Goal: Information Seeking & Learning: Compare options

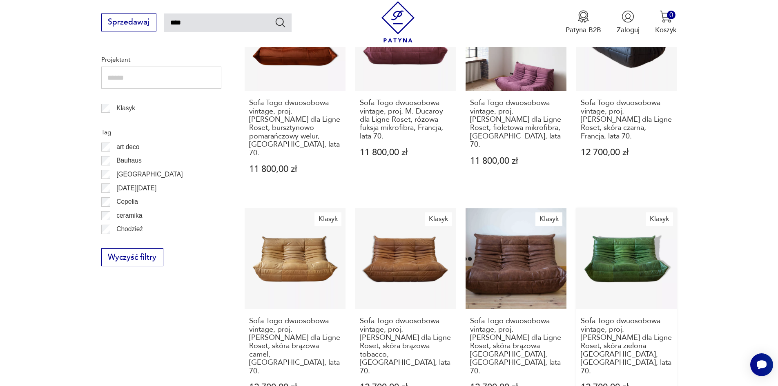
scroll to position [414, 0]
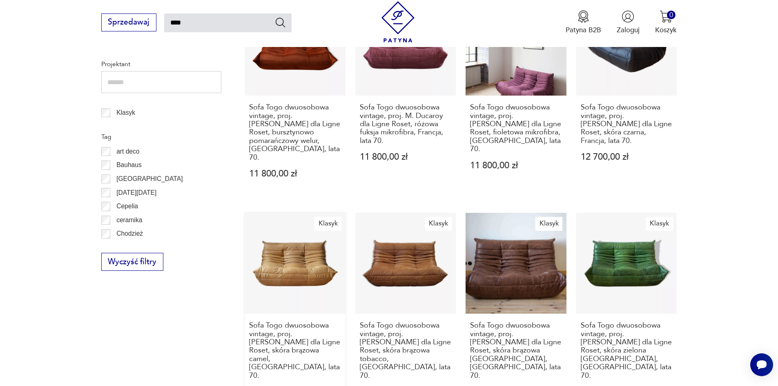
click at [304, 232] on link "Klasyk Sofa Togo dwuosobowa vintage, proj. [PERSON_NAME] dla Ligne Roset, skóra…" at bounding box center [295, 314] width 101 height 202
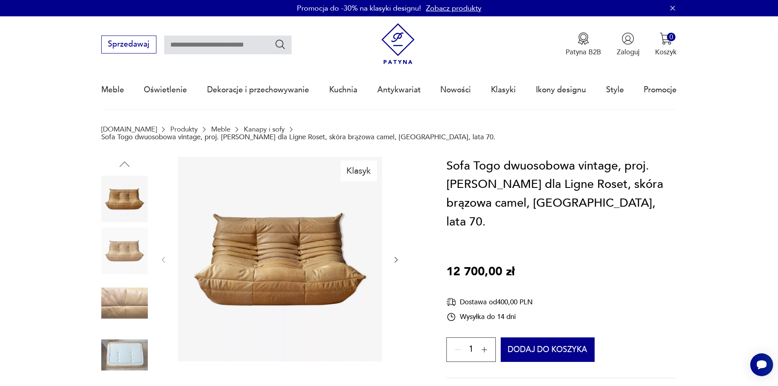
click at [396, 256] on icon "button" at bounding box center [396, 260] width 8 height 8
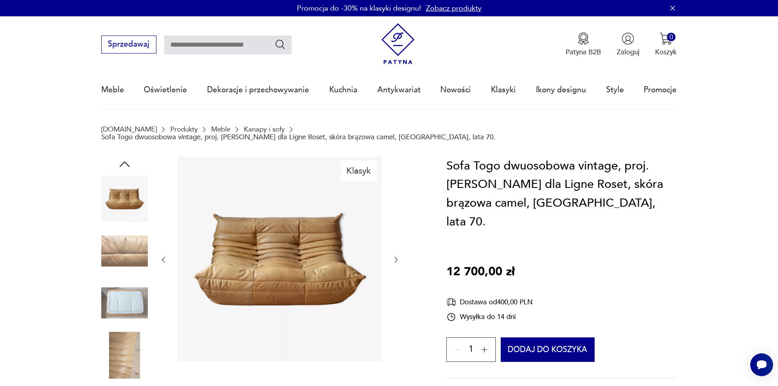
click at [396, 256] on icon "button" at bounding box center [396, 260] width 8 height 8
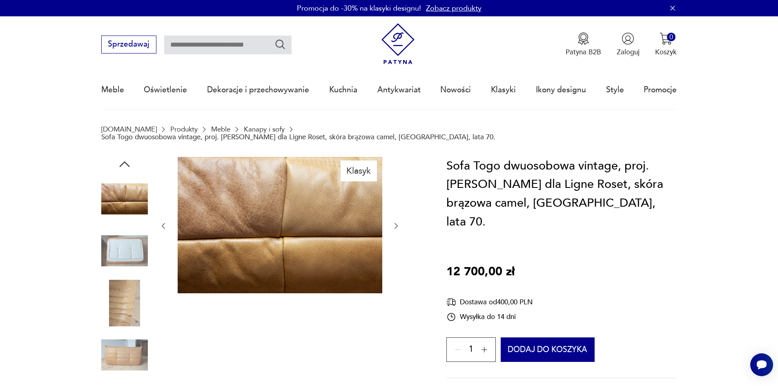
click at [396, 252] on div at bounding box center [279, 226] width 241 height 138
click at [395, 222] on icon "button" at bounding box center [396, 226] width 8 height 8
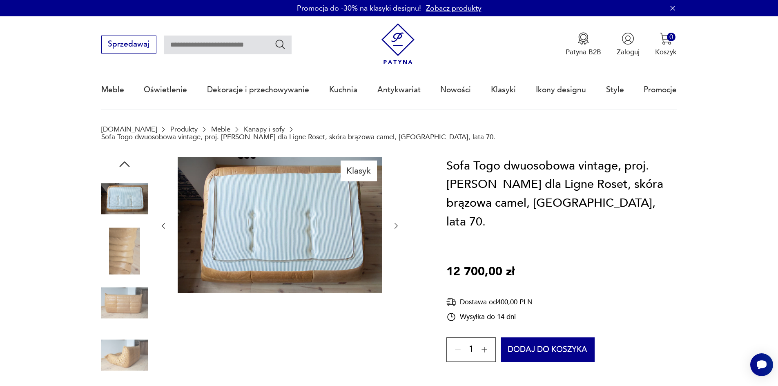
click at [395, 222] on icon "button" at bounding box center [396, 226] width 8 height 8
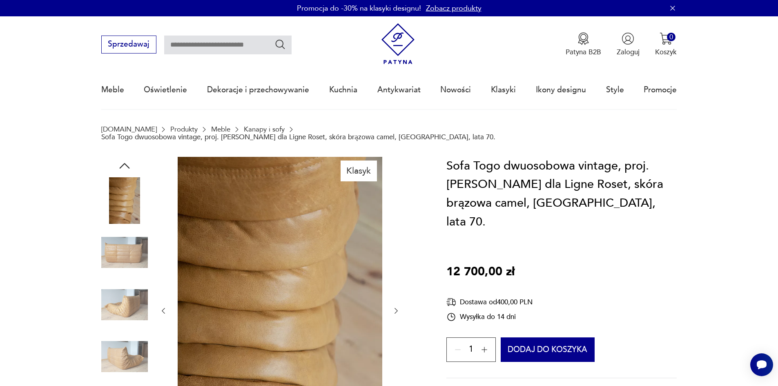
click at [395, 219] on div at bounding box center [279, 311] width 241 height 308
click at [400, 307] on icon "button" at bounding box center [396, 311] width 8 height 8
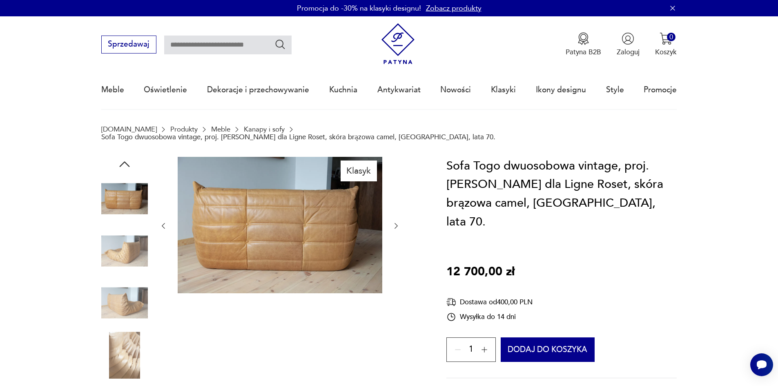
click at [399, 222] on icon "button" at bounding box center [396, 226] width 8 height 8
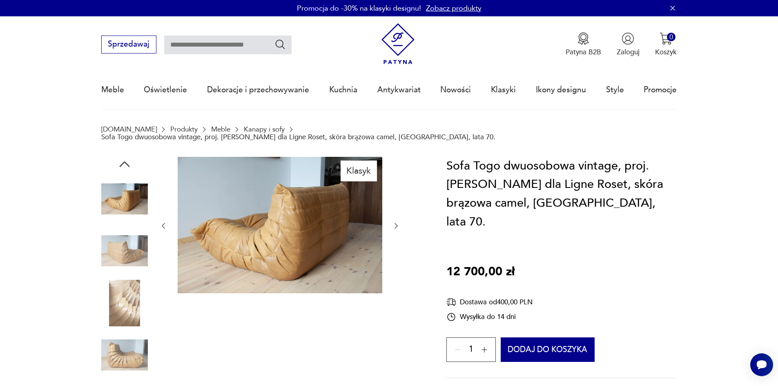
click at [399, 222] on icon "button" at bounding box center [396, 226] width 8 height 8
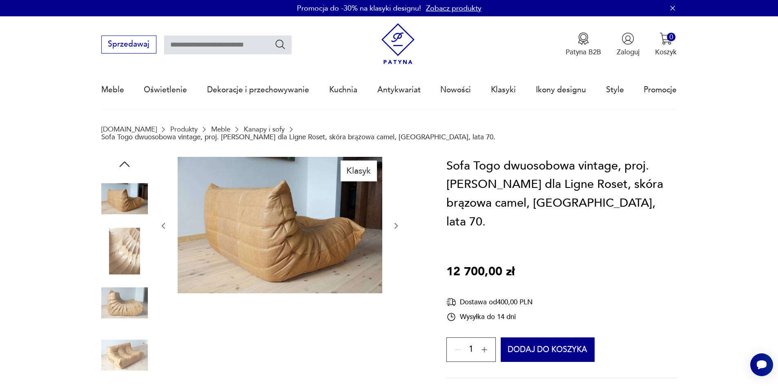
click at [399, 222] on icon "button" at bounding box center [396, 226] width 8 height 8
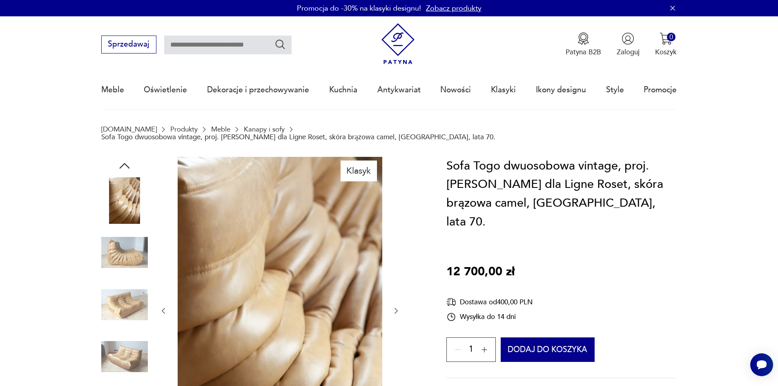
click at [399, 219] on div at bounding box center [279, 311] width 241 height 308
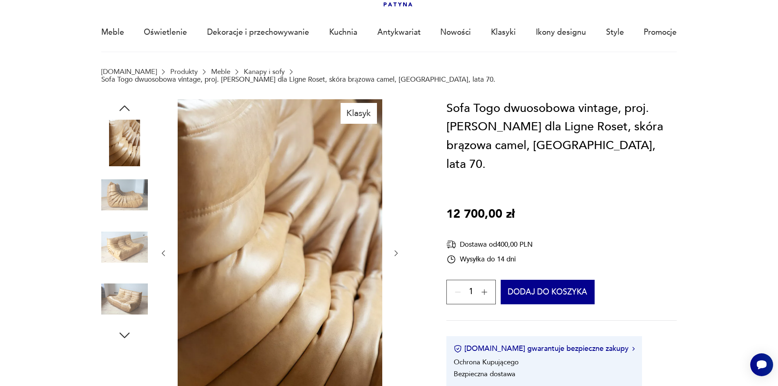
scroll to position [41, 0]
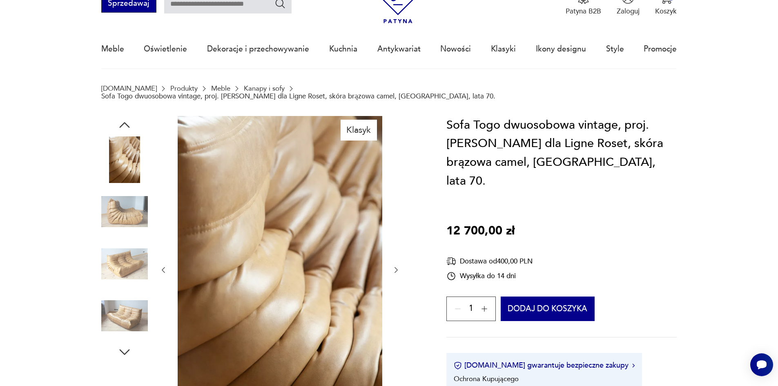
type input "****"
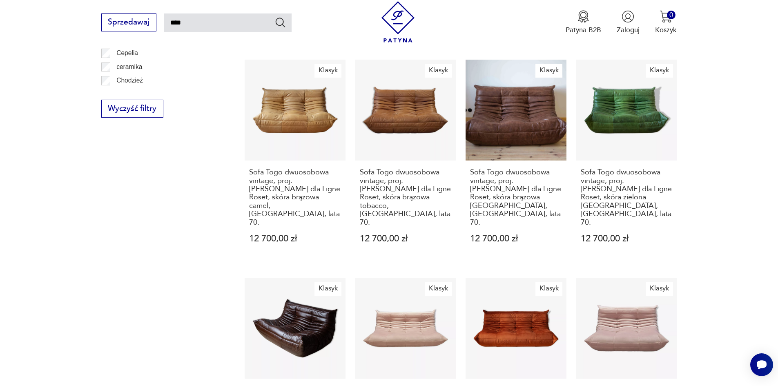
scroll to position [694, 0]
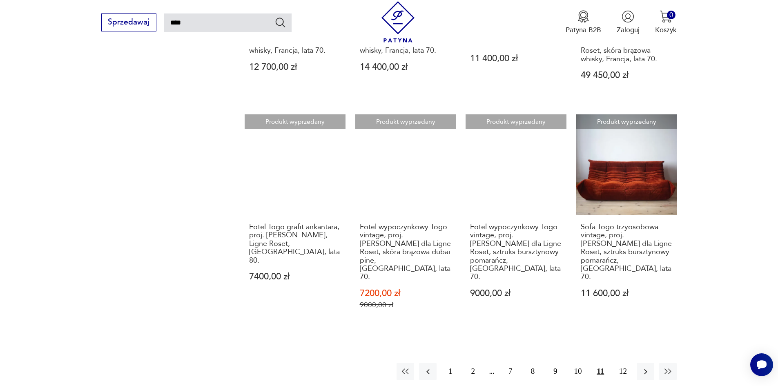
scroll to position [741, 0]
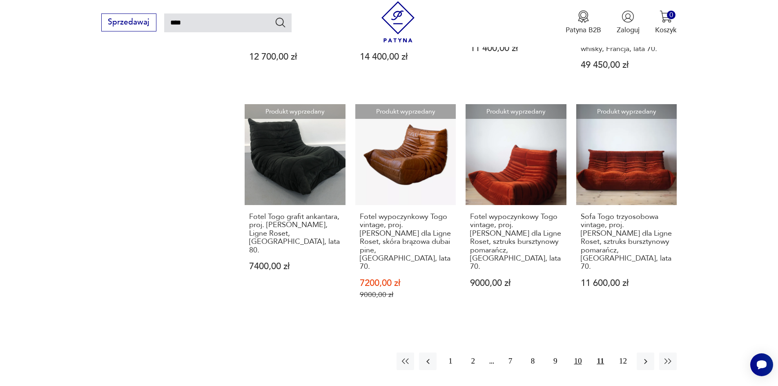
click at [574, 352] on button "10" at bounding box center [578, 361] width 18 height 18
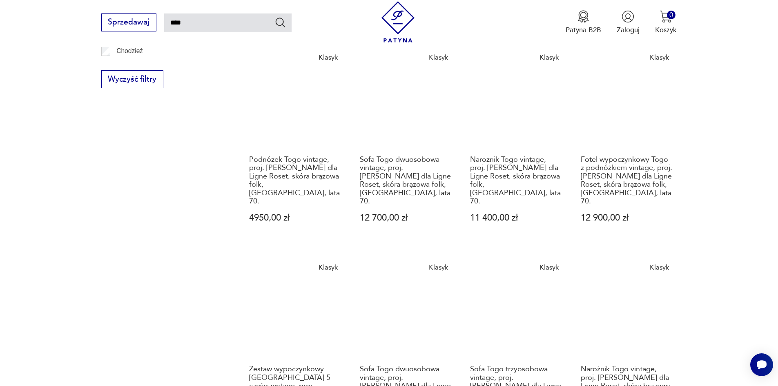
scroll to position [700, 0]
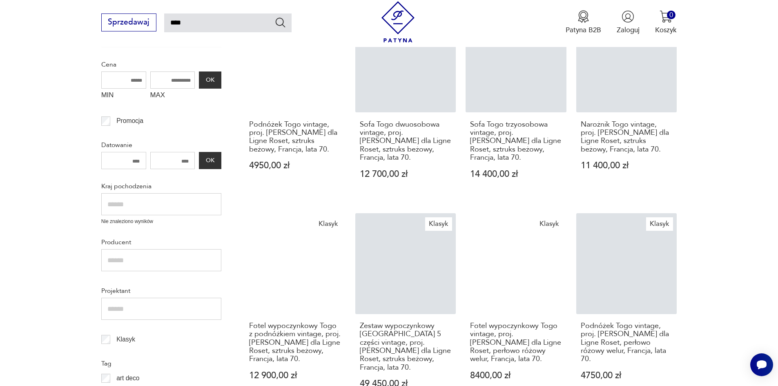
scroll to position [169, 0]
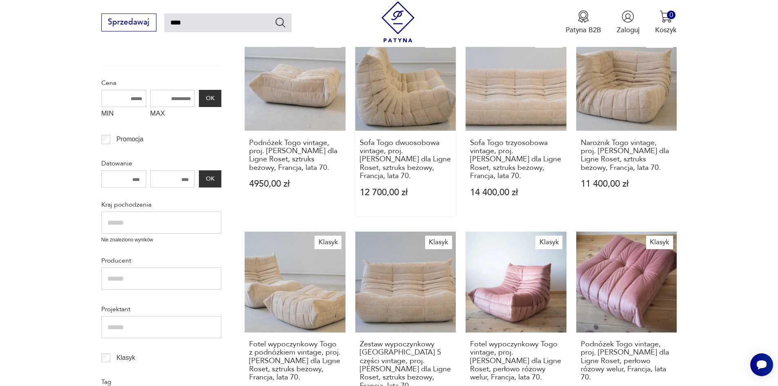
click at [425, 104] on link "Klasyk Sofa Togo dwuosobowa vintage, proj. [PERSON_NAME] dla Ligne Roset, sztru…" at bounding box center [405, 123] width 101 height 186
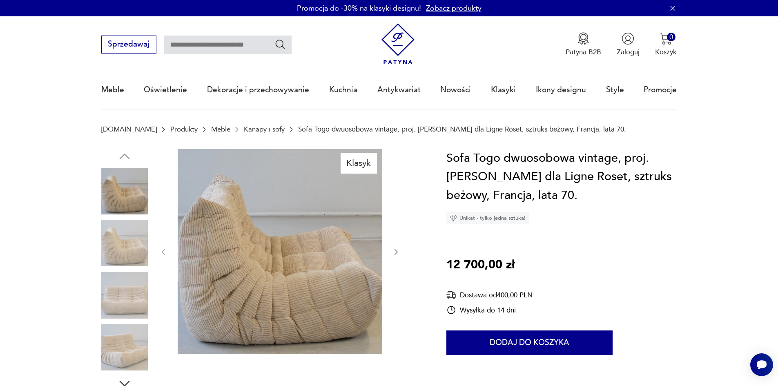
click at [396, 253] on icon "button" at bounding box center [395, 252] width 3 height 6
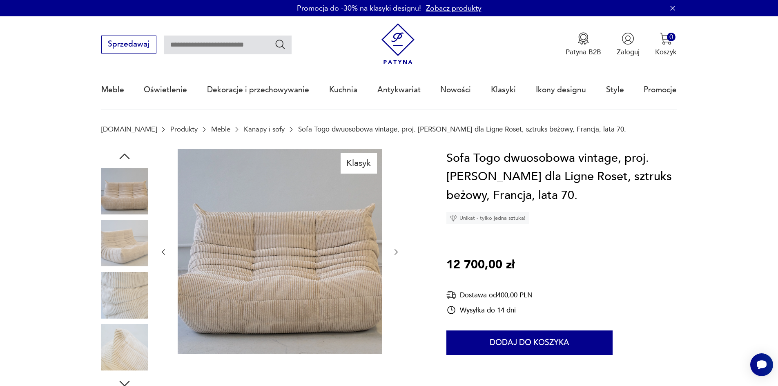
click at [394, 250] on icon "button" at bounding box center [396, 252] width 8 height 8
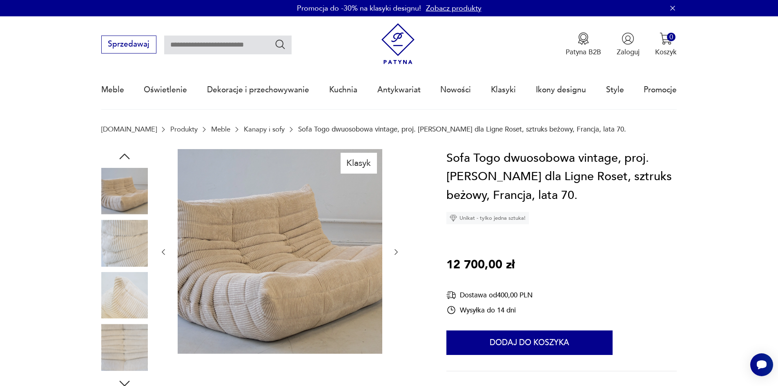
click at [394, 250] on icon "button" at bounding box center [396, 252] width 8 height 8
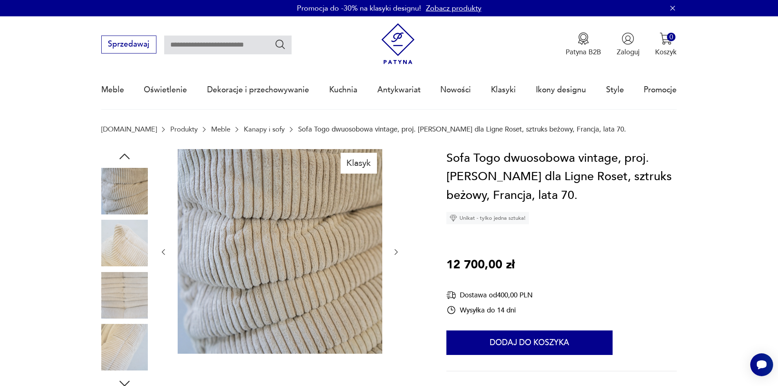
click at [394, 250] on icon "button" at bounding box center [396, 252] width 8 height 8
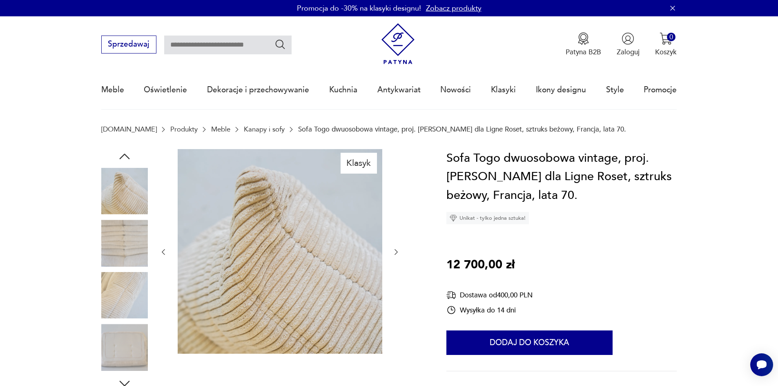
click at [394, 250] on icon "button" at bounding box center [396, 252] width 8 height 8
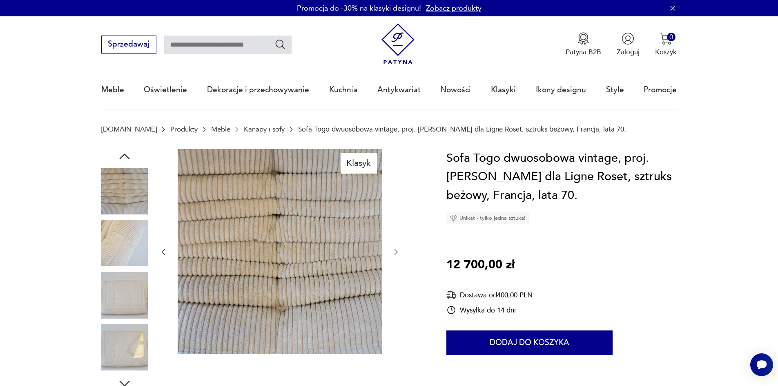
click at [394, 250] on icon "button" at bounding box center [396, 252] width 8 height 8
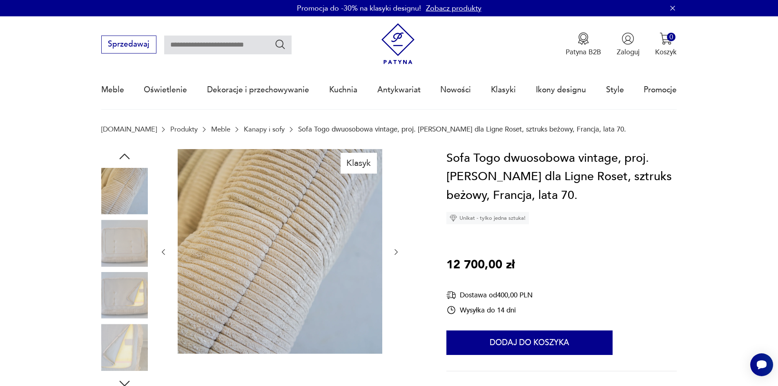
click at [394, 250] on icon "button" at bounding box center [396, 252] width 8 height 8
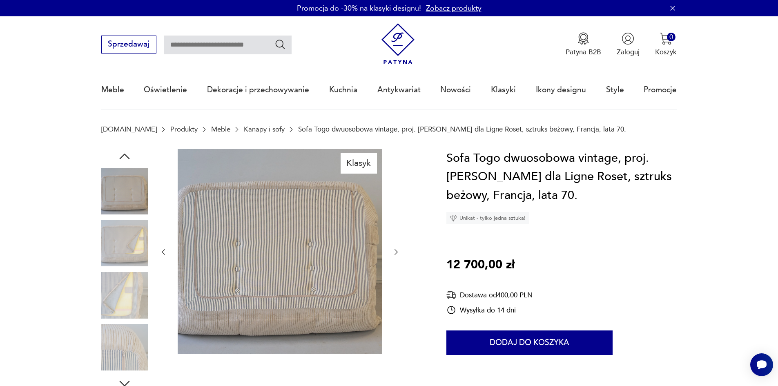
click at [394, 250] on icon "button" at bounding box center [396, 252] width 8 height 8
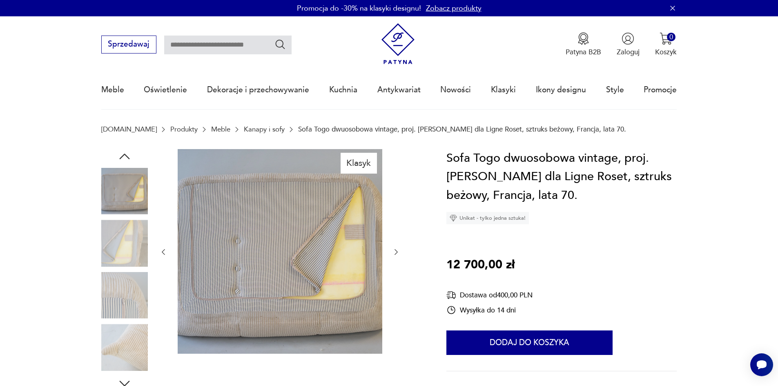
click at [394, 250] on icon "button" at bounding box center [396, 252] width 8 height 8
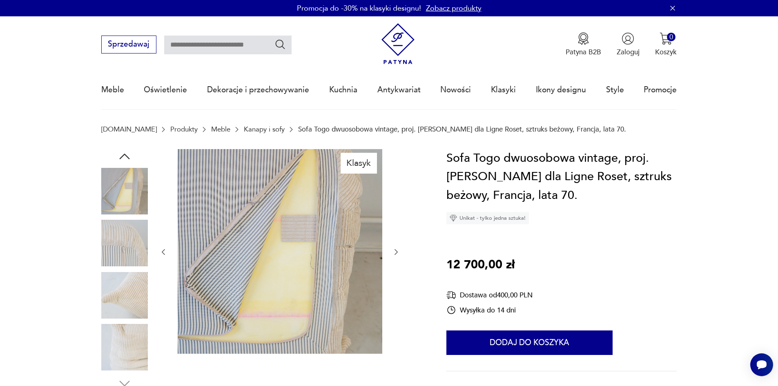
click at [394, 250] on icon "button" at bounding box center [396, 252] width 8 height 8
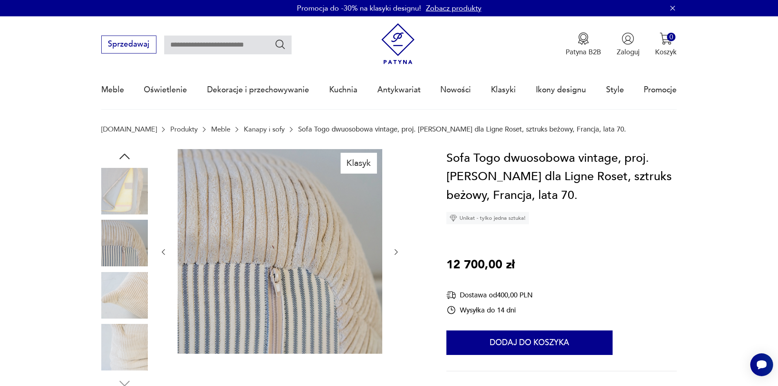
click at [394, 250] on icon "button" at bounding box center [396, 252] width 8 height 8
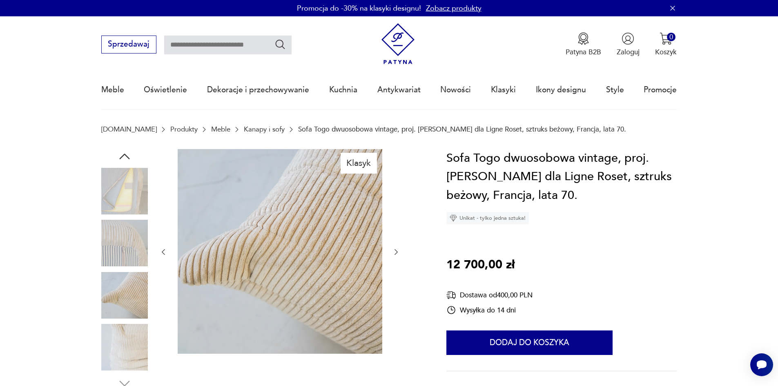
click at [394, 250] on icon "button" at bounding box center [396, 252] width 8 height 8
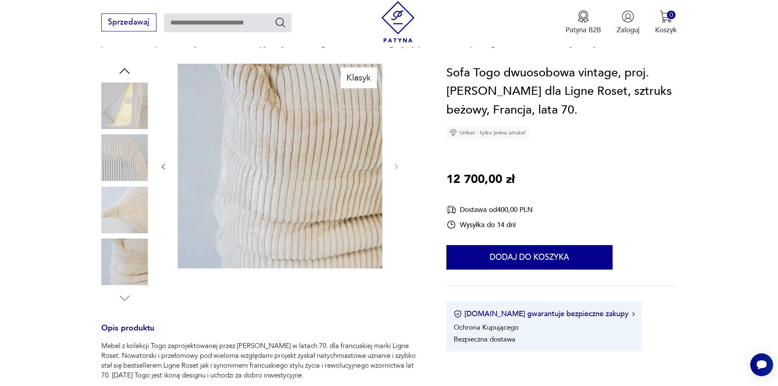
scroll to position [204, 0]
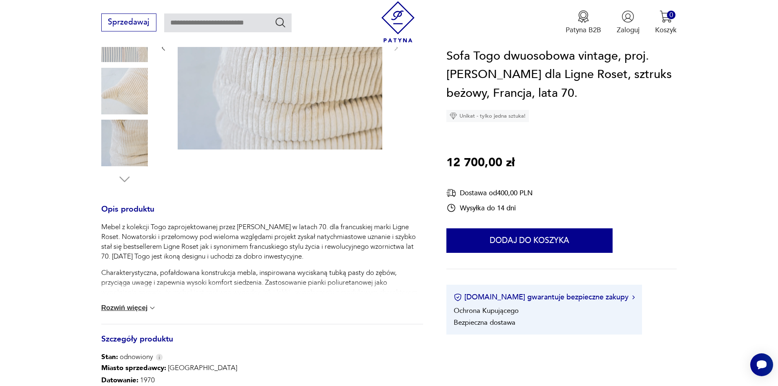
click at [127, 308] on button "Rozwiń więcej" at bounding box center [129, 308] width 56 height 8
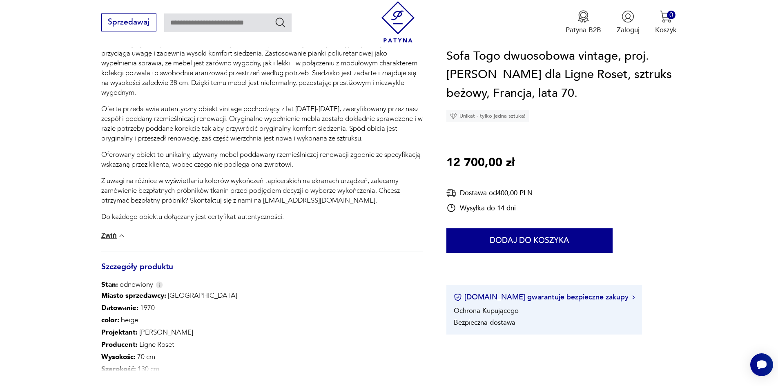
scroll to position [571, 0]
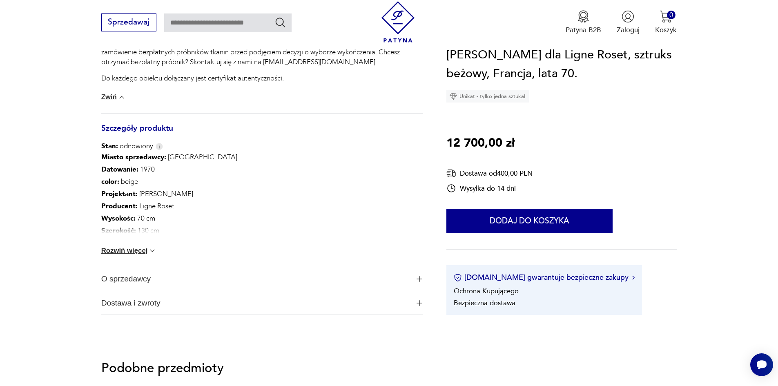
click at [136, 252] on button "Rozwiń więcej" at bounding box center [129, 251] width 56 height 8
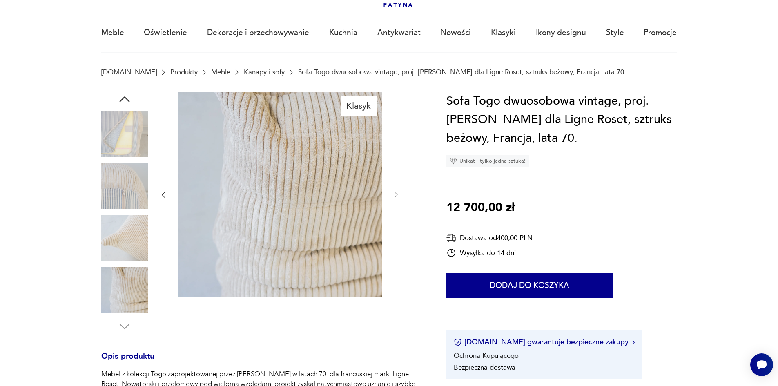
scroll to position [0, 0]
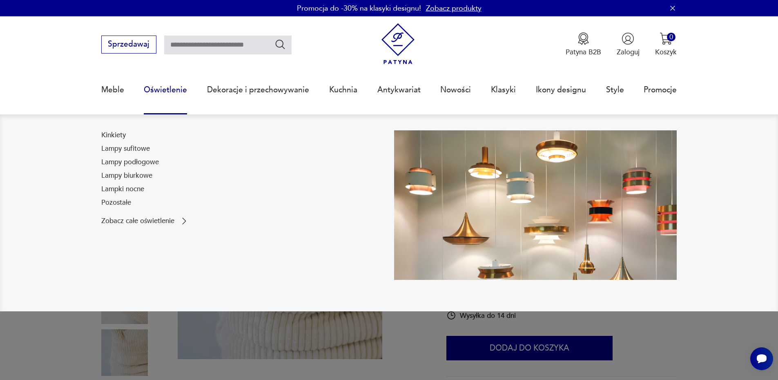
click at [131, 170] on div "Kinkiety Lampy sufitowe Lampy podłogowe Lampy biurkowe Lampki nocne Pozostałe" at bounding box center [130, 170] width 58 height 81
click at [131, 186] on link "Lampki nocne" at bounding box center [122, 189] width 43 height 10
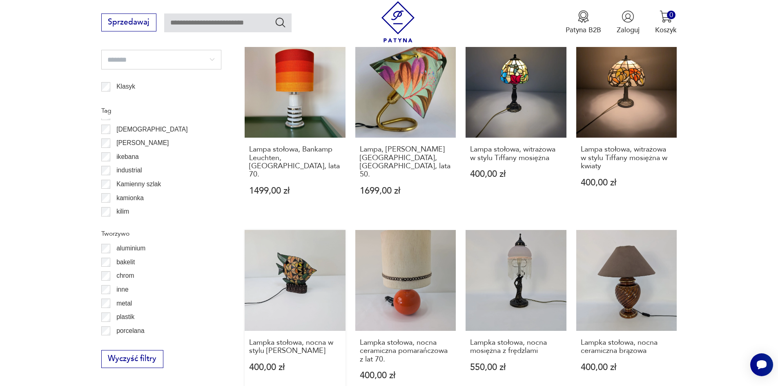
scroll to position [896, 0]
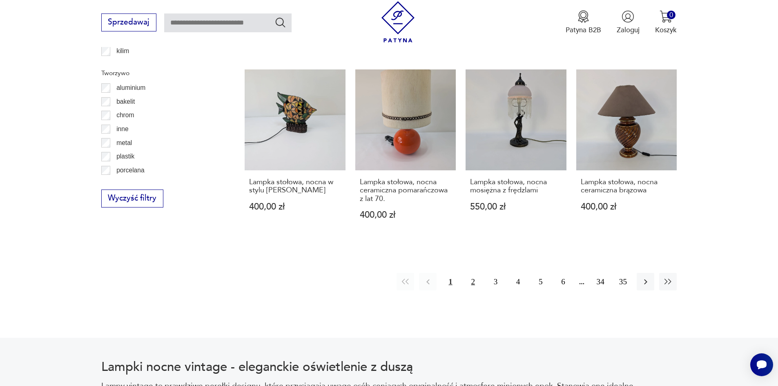
click at [474, 273] on button "2" at bounding box center [473, 282] width 18 height 18
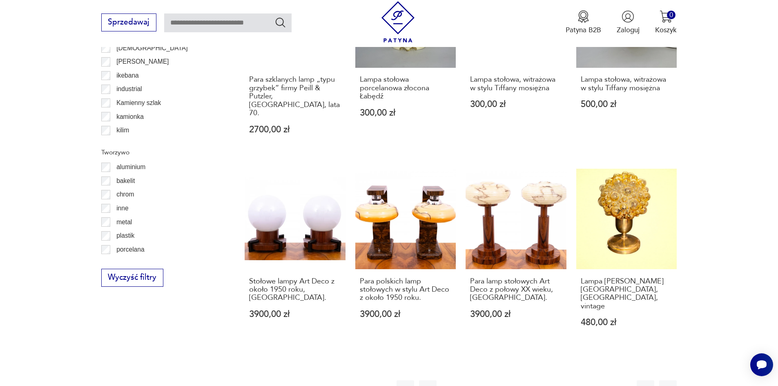
scroll to position [855, 0]
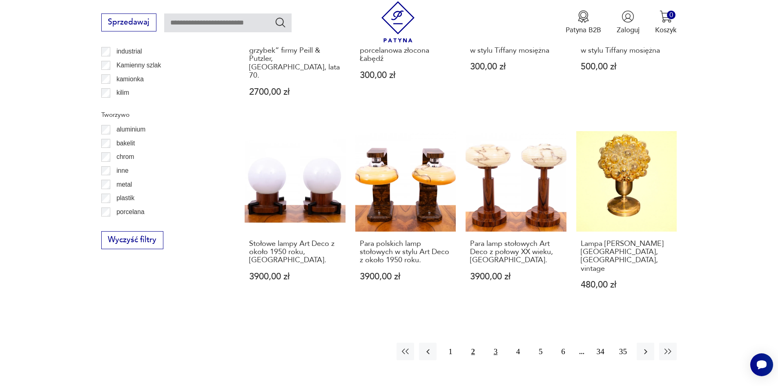
click at [495, 342] on button "3" at bounding box center [496, 351] width 18 height 18
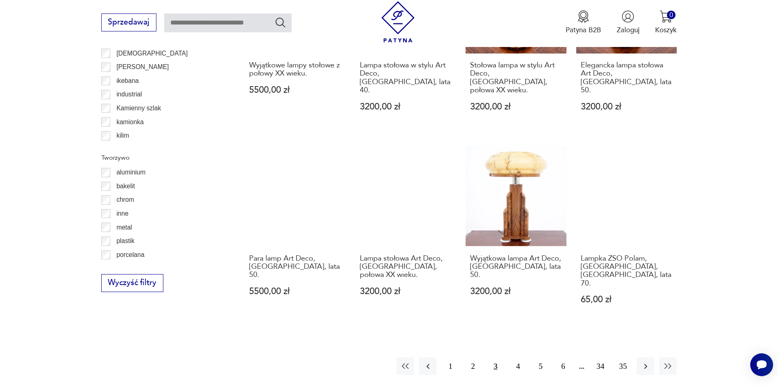
scroll to position [814, 0]
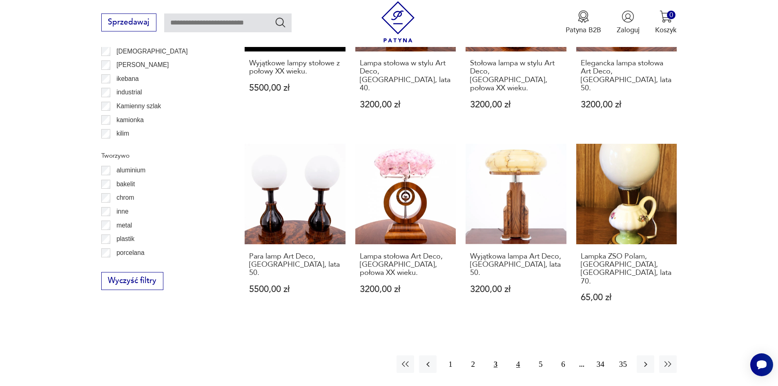
click at [514, 355] on button "4" at bounding box center [518, 364] width 18 height 18
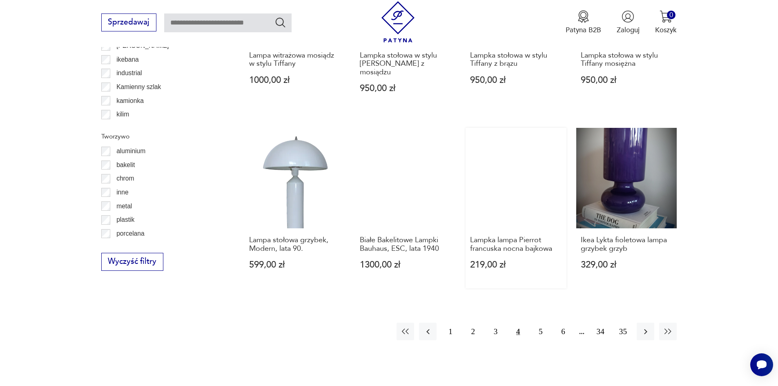
scroll to position [855, 0]
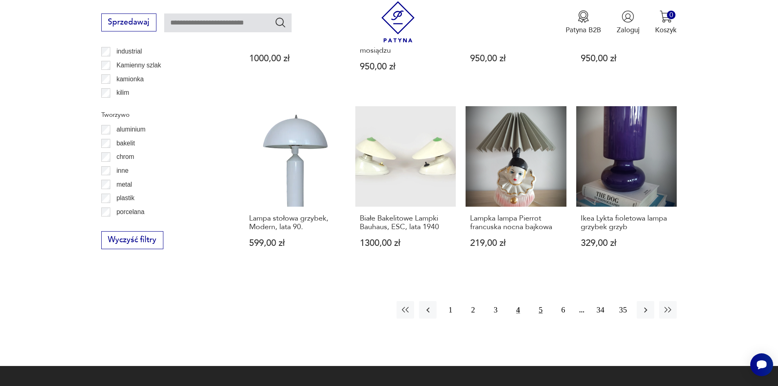
click at [538, 301] on button "5" at bounding box center [540, 310] width 18 height 18
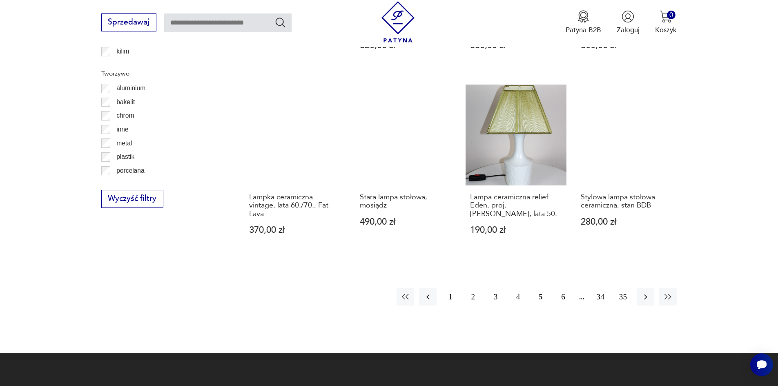
scroll to position [896, 0]
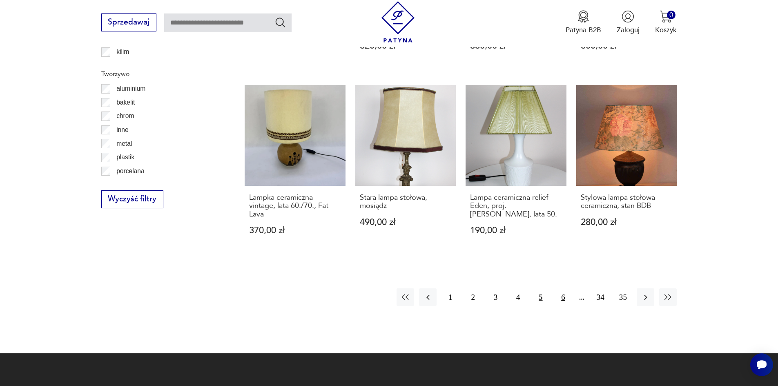
click at [568, 288] on button "6" at bounding box center [563, 297] width 18 height 18
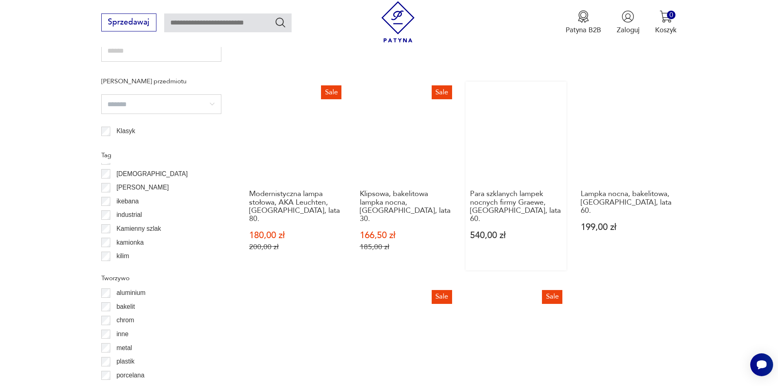
scroll to position [855, 0]
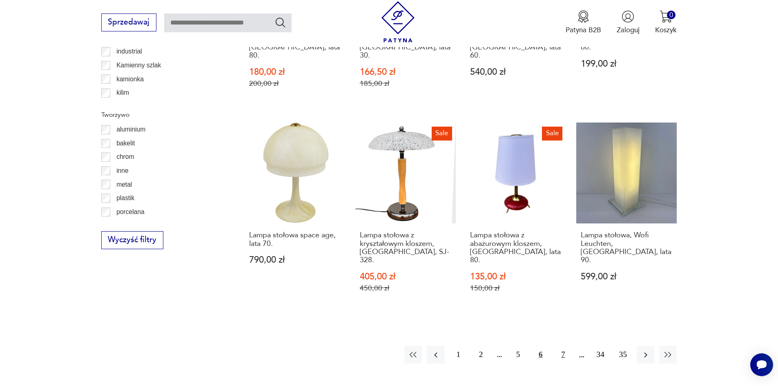
click at [567, 346] on button "7" at bounding box center [563, 355] width 18 height 18
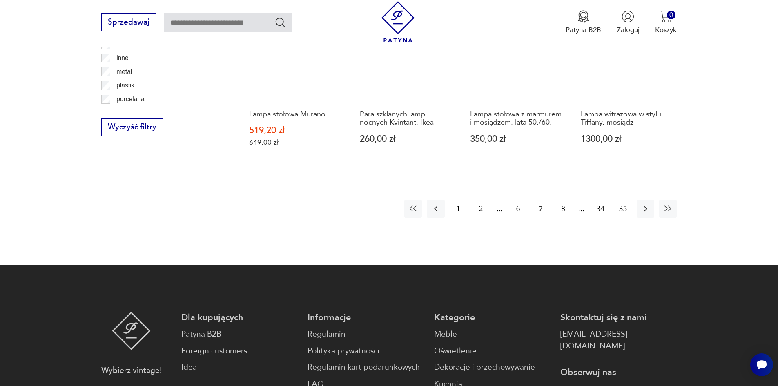
scroll to position [977, 0]
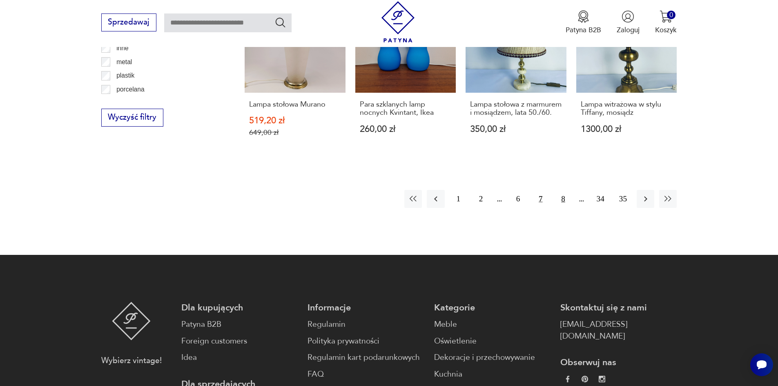
click at [565, 190] on button "8" at bounding box center [563, 199] width 18 height 18
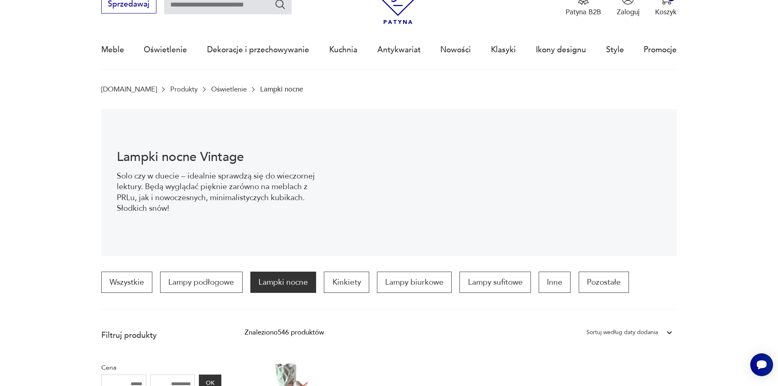
scroll to position [38, 0]
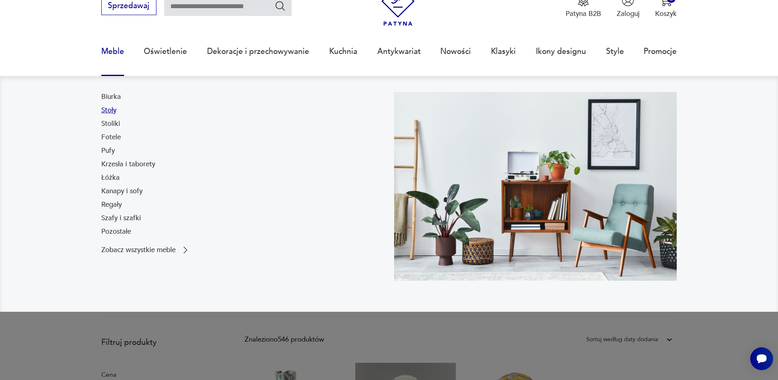
click at [111, 109] on link "Stoły" at bounding box center [108, 110] width 15 height 10
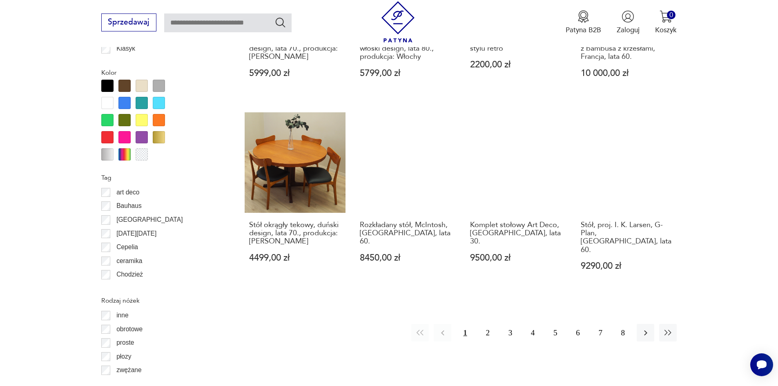
scroll to position [900, 0]
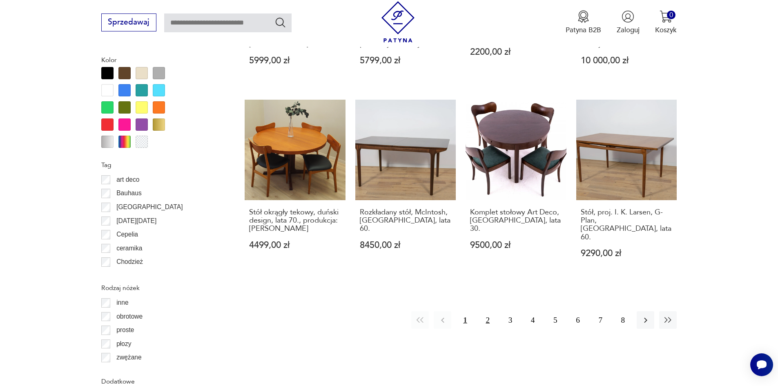
click at [489, 311] on button "2" at bounding box center [488, 320] width 18 height 18
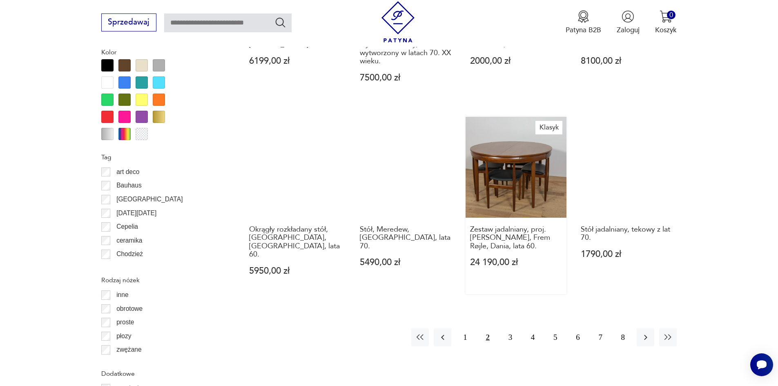
scroll to position [971, 0]
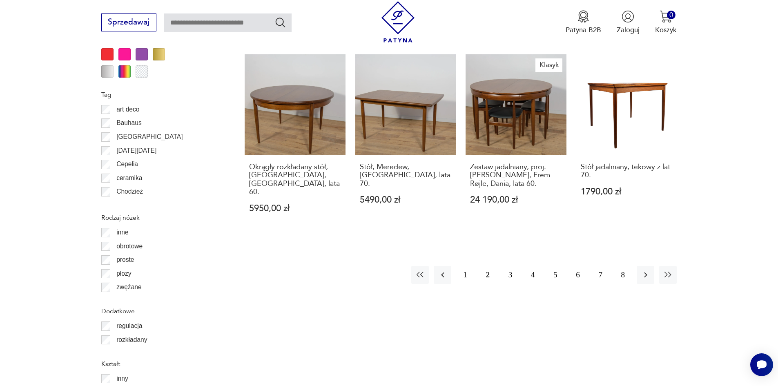
click at [558, 266] on button "5" at bounding box center [555, 275] width 18 height 18
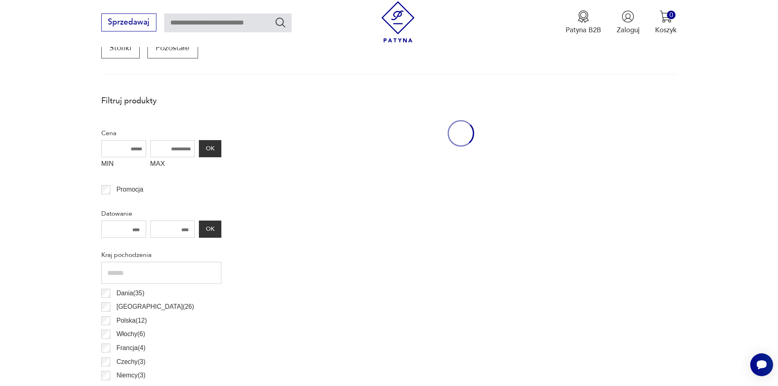
scroll to position [277, 0]
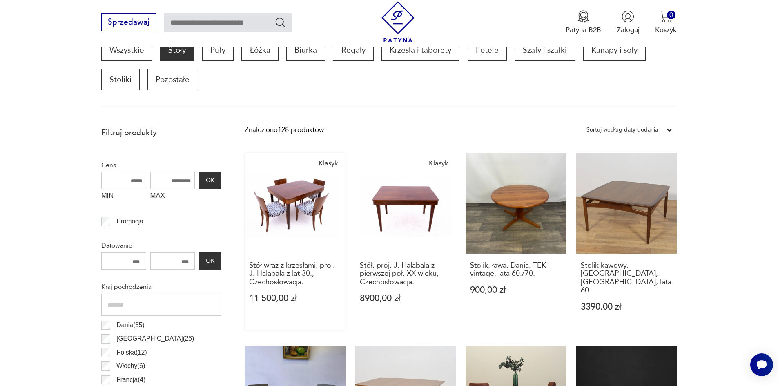
click at [299, 200] on link "Klasyk Stół wraz z krzesłami, proj. J. Halabala z lat 30., Czechosłowacja. 11 5…" at bounding box center [295, 241] width 101 height 177
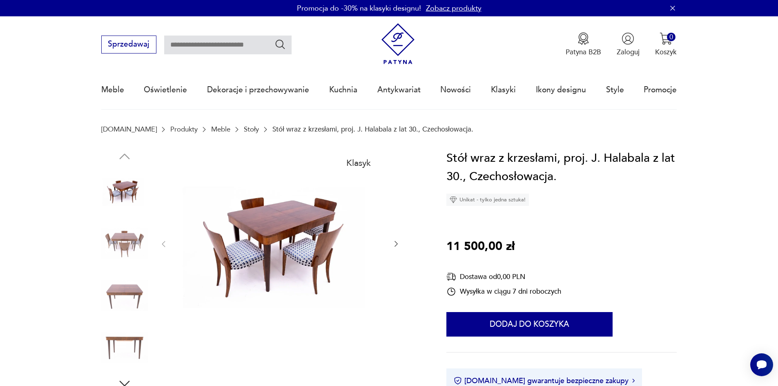
click at [398, 244] on icon "button" at bounding box center [396, 244] width 8 height 8
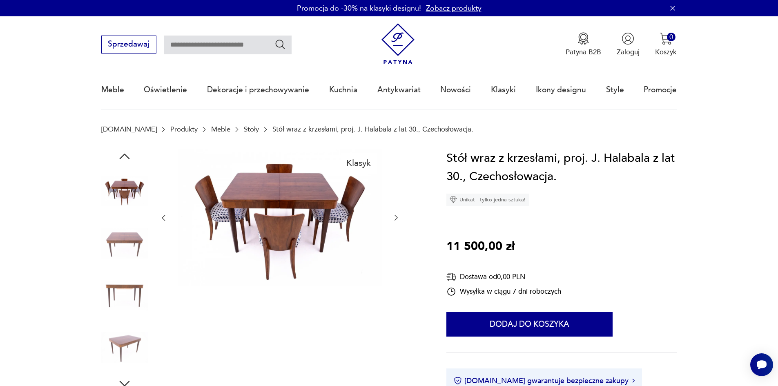
click at [398, 244] on div at bounding box center [279, 218] width 241 height 138
click at [395, 216] on icon "button" at bounding box center [396, 217] width 8 height 8
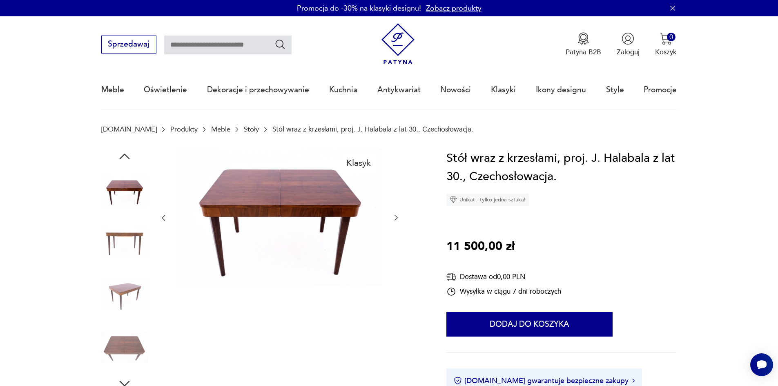
click at [395, 216] on icon "button" at bounding box center [396, 217] width 8 height 8
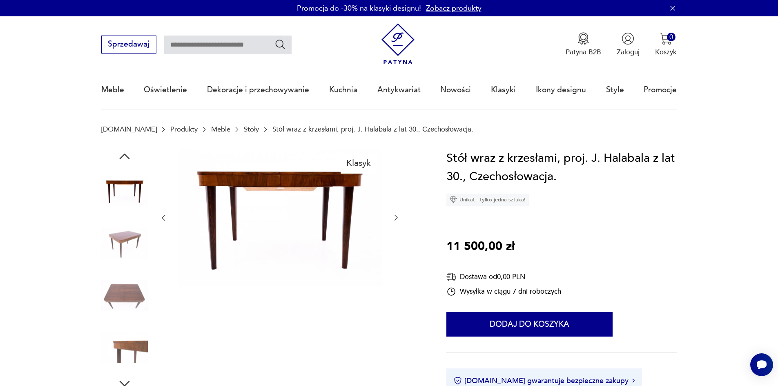
click at [395, 216] on icon "button" at bounding box center [396, 217] width 8 height 8
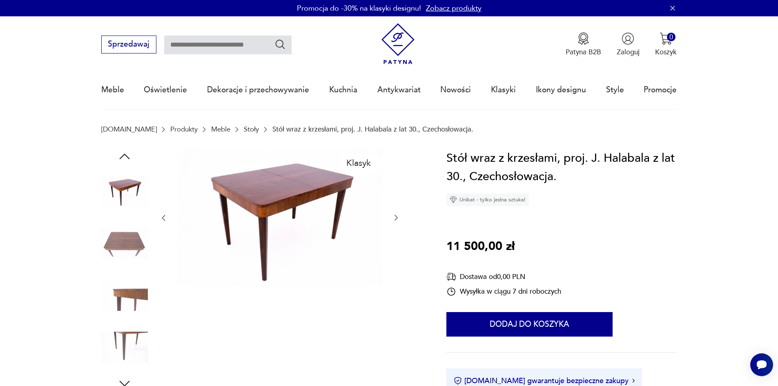
click at [395, 216] on icon "button" at bounding box center [396, 217] width 8 height 8
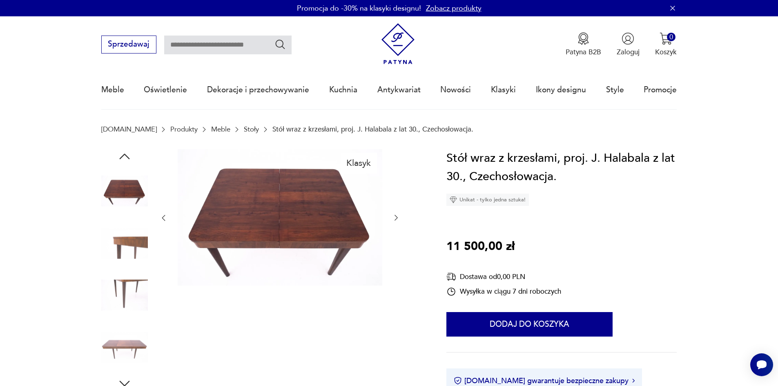
click at [395, 216] on icon "button" at bounding box center [396, 217] width 8 height 8
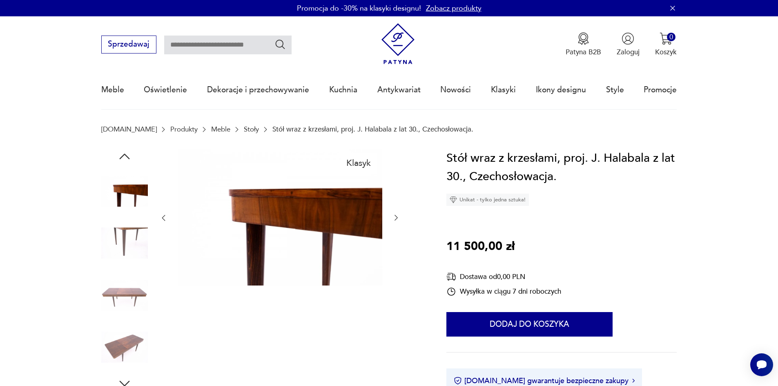
click at [395, 216] on icon "button" at bounding box center [396, 217] width 8 height 8
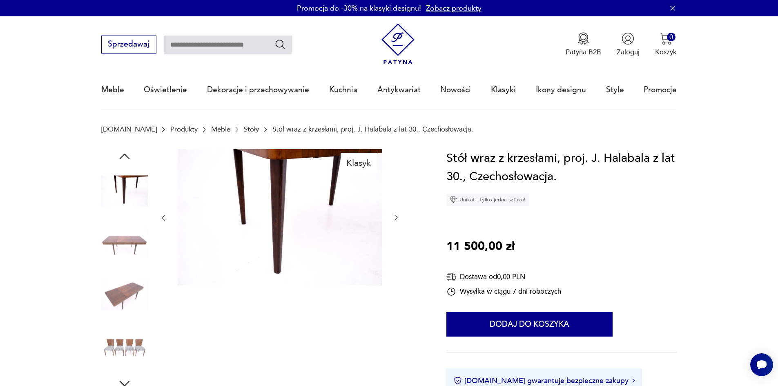
click at [395, 216] on icon "button" at bounding box center [396, 217] width 8 height 8
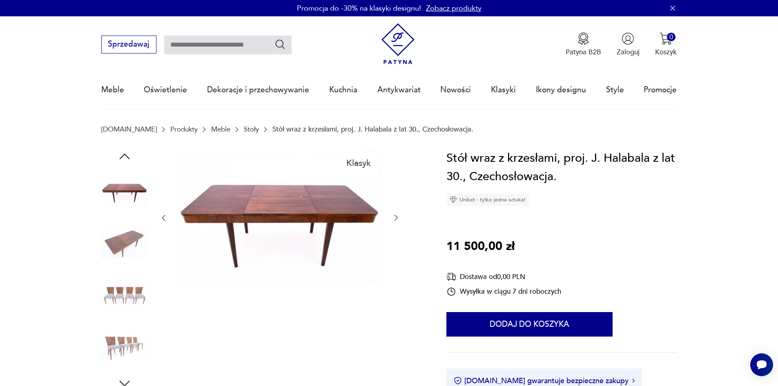
click at [395, 216] on icon "button" at bounding box center [396, 217] width 8 height 8
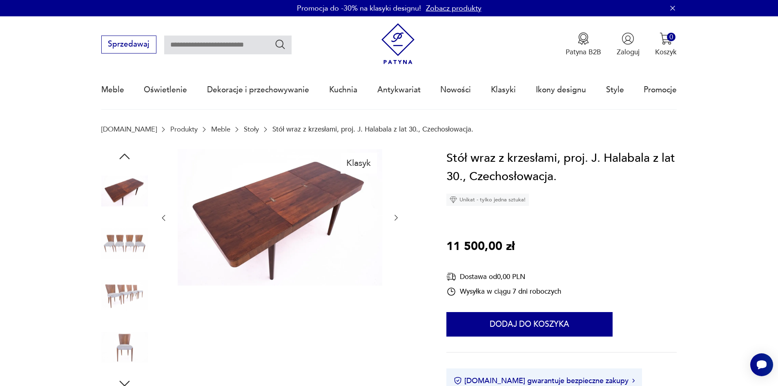
click at [395, 216] on icon "button" at bounding box center [396, 217] width 8 height 8
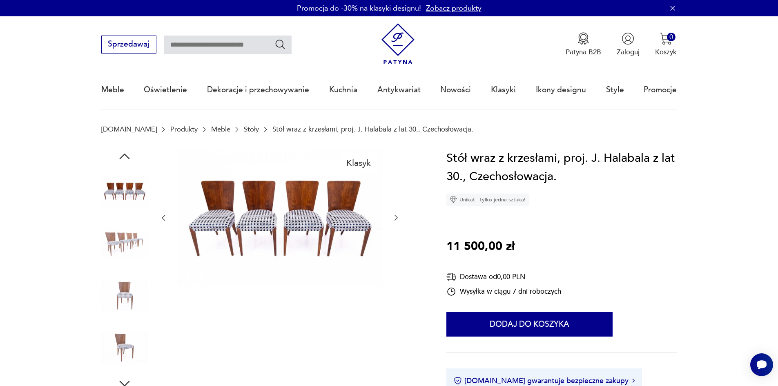
click at [395, 216] on icon "button" at bounding box center [396, 217] width 8 height 8
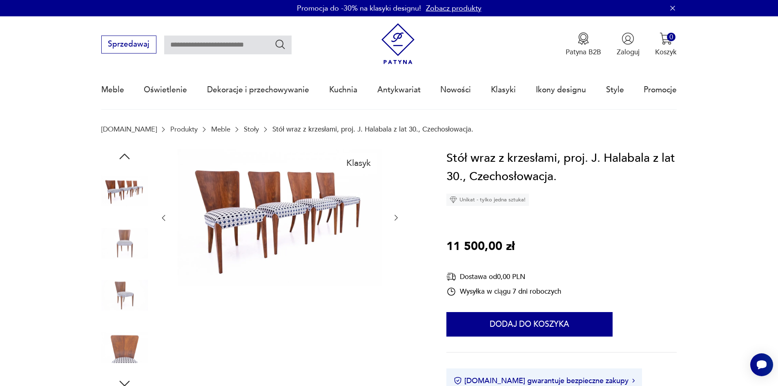
click at [395, 216] on icon "button" at bounding box center [396, 217] width 8 height 8
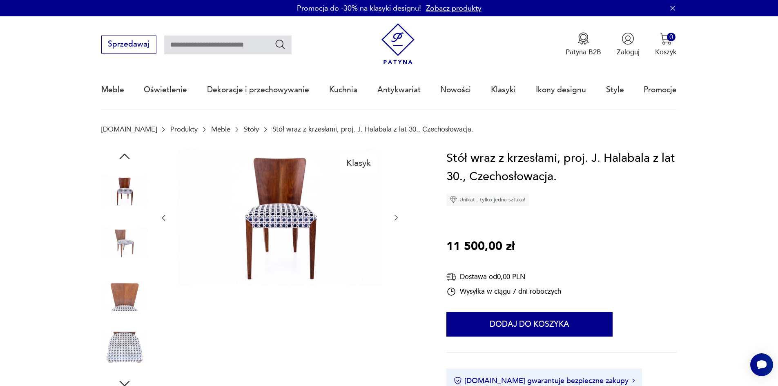
click at [395, 216] on icon "button" at bounding box center [396, 217] width 8 height 8
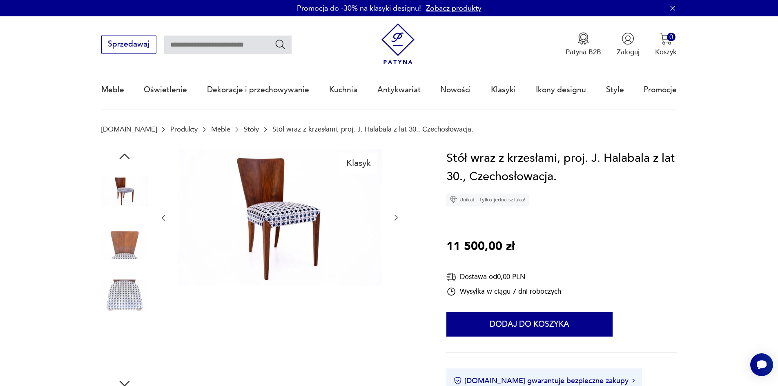
click at [395, 216] on icon "button" at bounding box center [396, 217] width 8 height 8
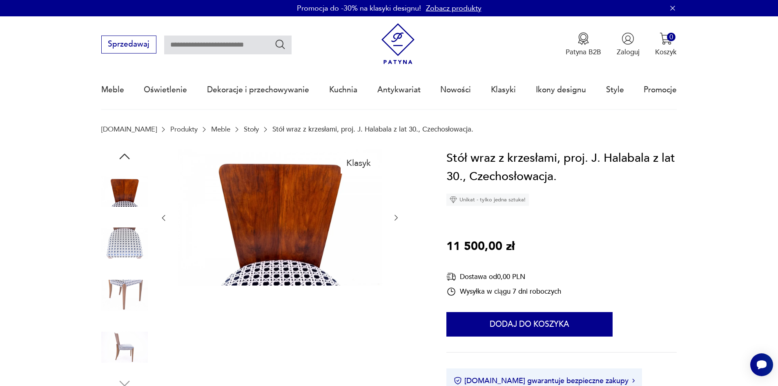
click at [395, 216] on icon "button" at bounding box center [396, 217] width 8 height 8
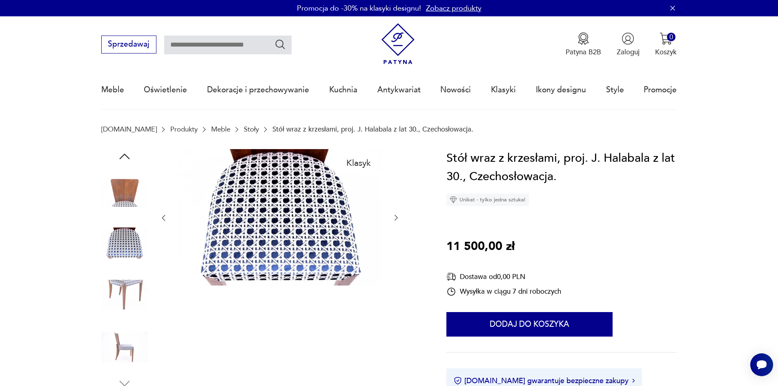
click at [395, 216] on icon "button" at bounding box center [396, 217] width 8 height 8
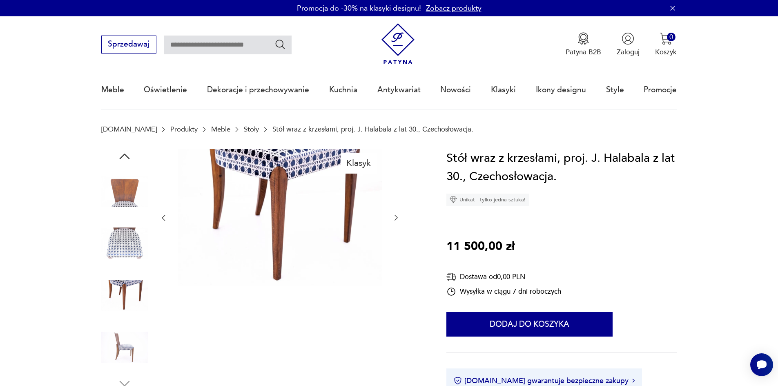
click at [395, 216] on icon "button" at bounding box center [396, 217] width 8 height 8
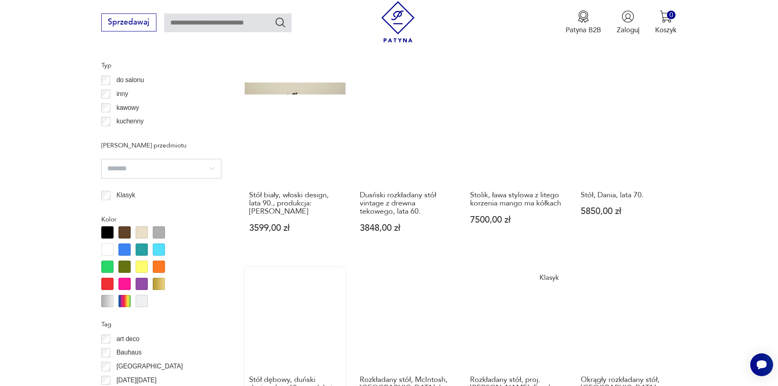
scroll to position [889, 0]
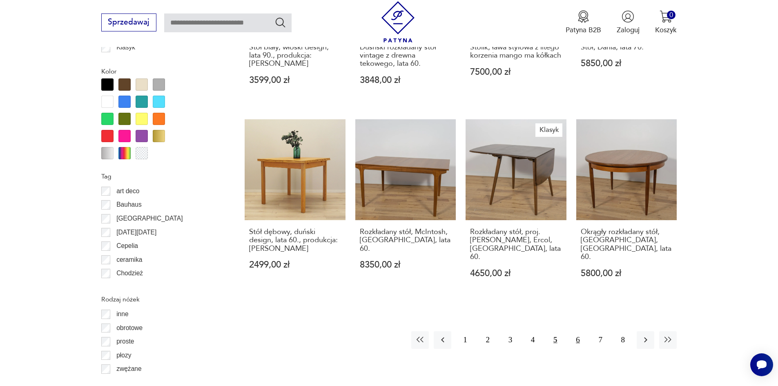
click at [577, 331] on button "6" at bounding box center [578, 340] width 18 height 18
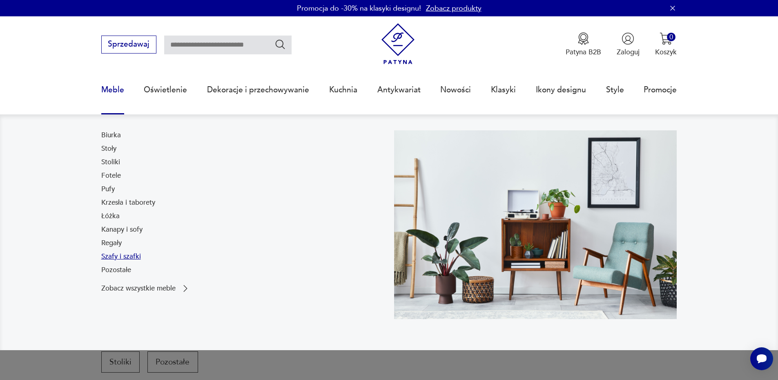
click at [114, 255] on link "Szafy i szafki" at bounding box center [121, 256] width 40 height 10
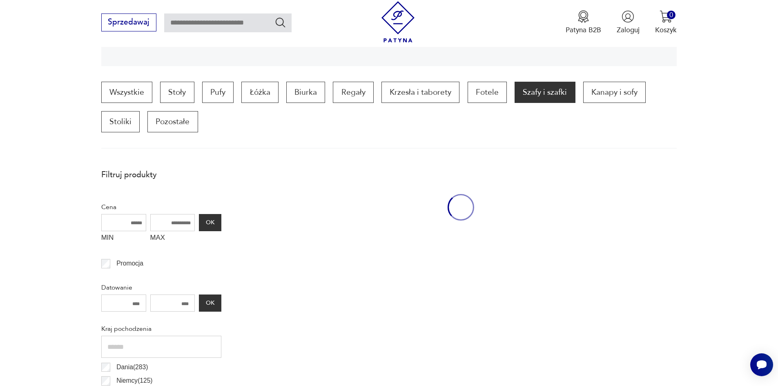
scroll to position [277, 0]
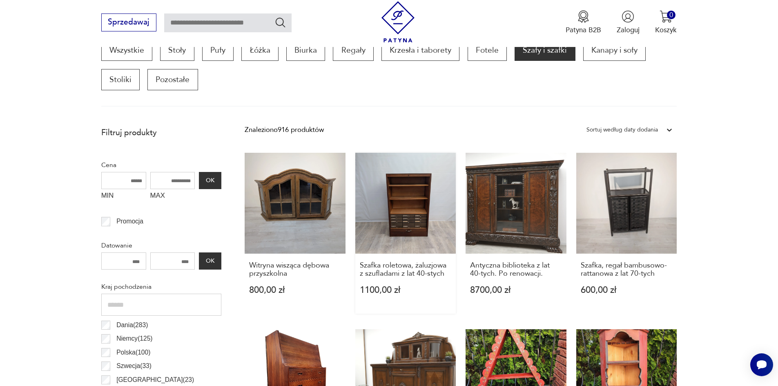
click at [418, 202] on link "Szafka roletowa, żaluzjowa z szufladami z lat 40-stych 1100,00 zł" at bounding box center [405, 233] width 101 height 161
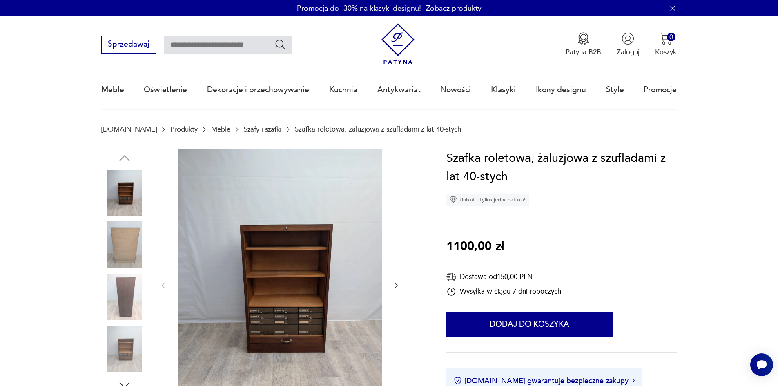
click at [396, 286] on icon "button" at bounding box center [395, 285] width 3 height 6
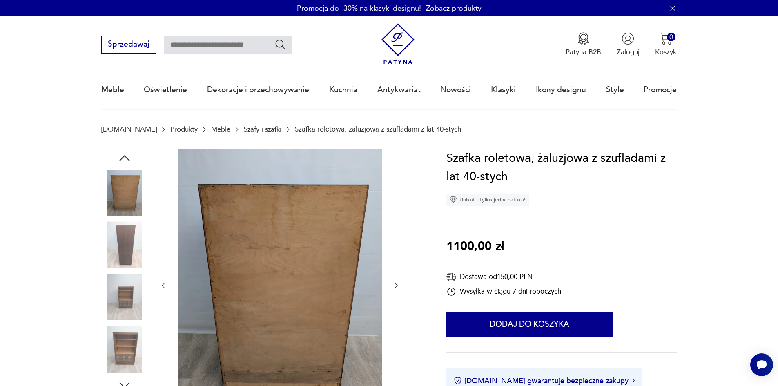
click at [396, 286] on icon "button" at bounding box center [395, 285] width 3 height 6
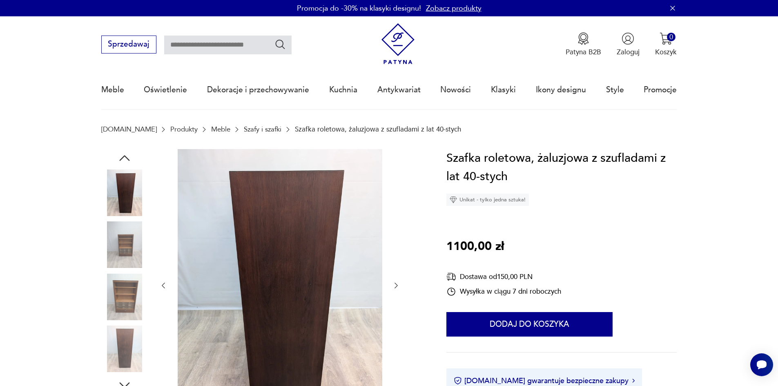
click at [396, 286] on icon "button" at bounding box center [395, 285] width 3 height 6
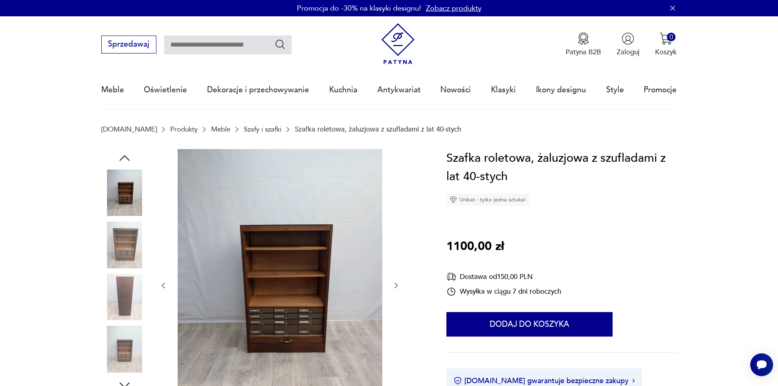
click at [396, 286] on icon "button" at bounding box center [395, 285] width 3 height 6
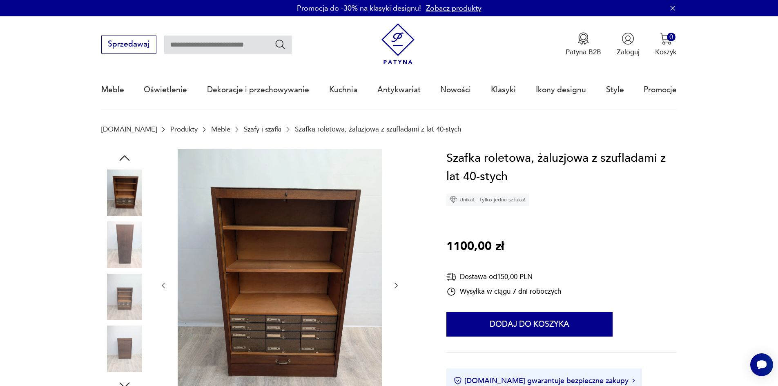
click at [396, 286] on icon "button" at bounding box center [395, 285] width 3 height 6
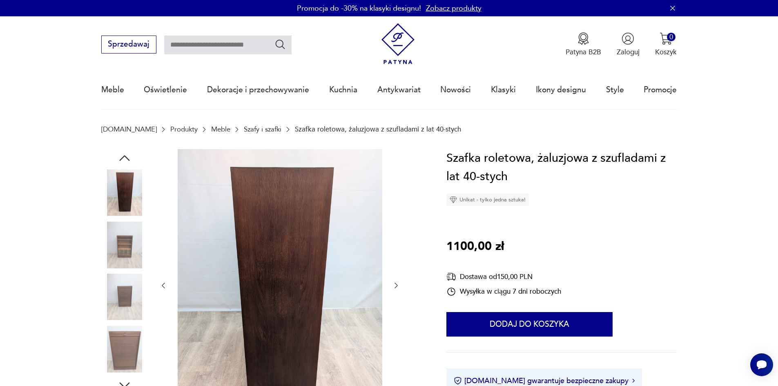
click at [396, 286] on icon "button" at bounding box center [395, 285] width 3 height 6
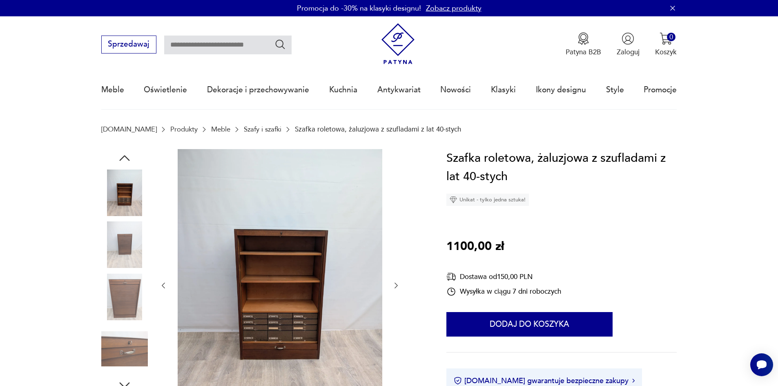
click at [396, 286] on icon "button" at bounding box center [395, 285] width 3 height 6
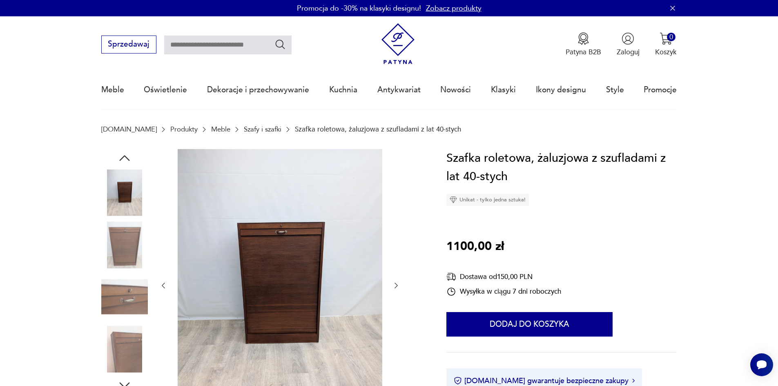
click at [396, 286] on icon "button" at bounding box center [395, 285] width 3 height 6
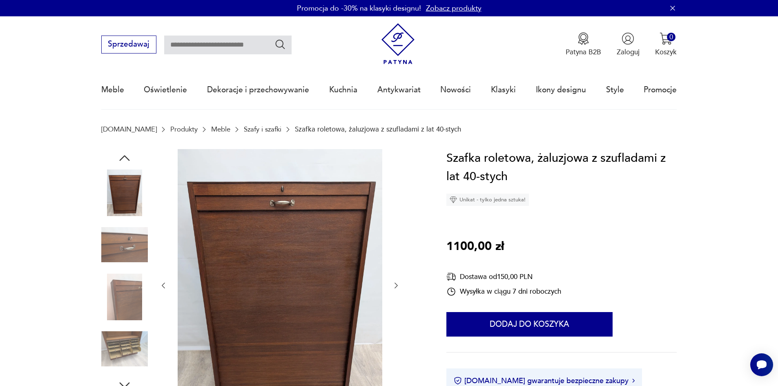
click at [396, 286] on icon "button" at bounding box center [395, 285] width 3 height 6
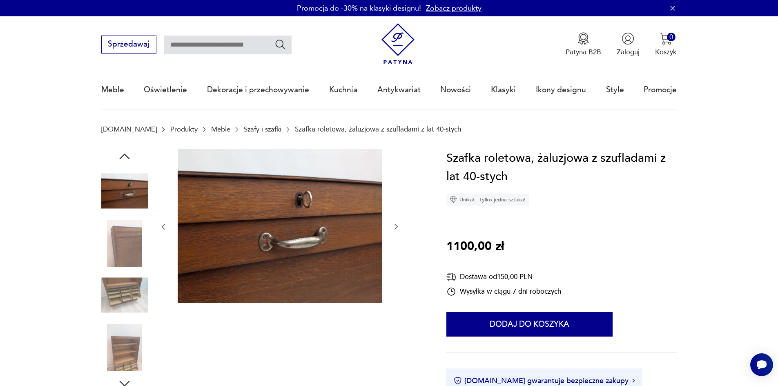
click at [396, 286] on div at bounding box center [279, 227] width 241 height 156
click at [392, 225] on icon "button" at bounding box center [396, 226] width 8 height 8
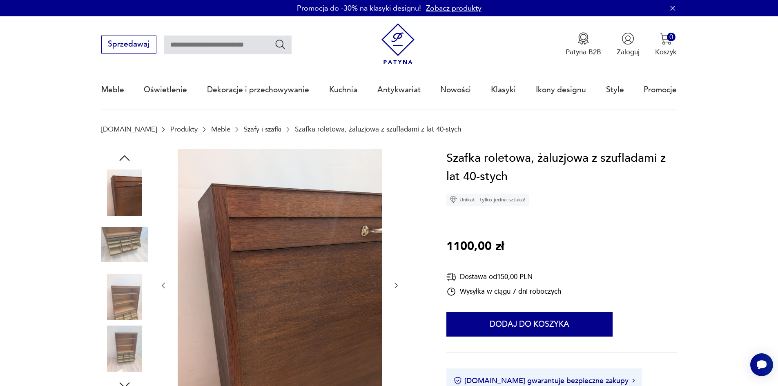
click at [392, 225] on div at bounding box center [279, 285] width 241 height 273
click at [394, 286] on icon "button" at bounding box center [396, 285] width 8 height 8
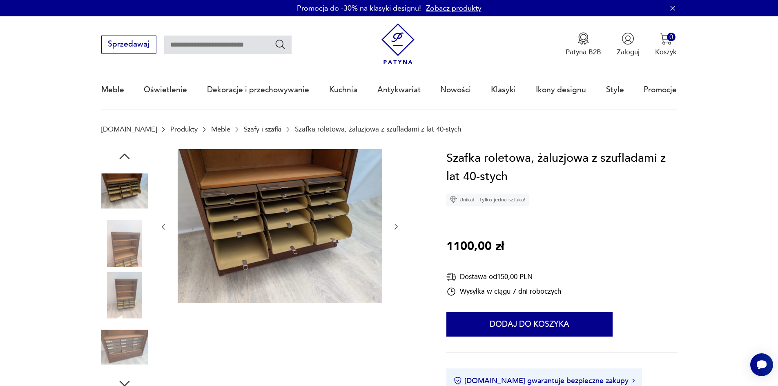
click at [395, 229] on icon "button" at bounding box center [395, 227] width 3 height 6
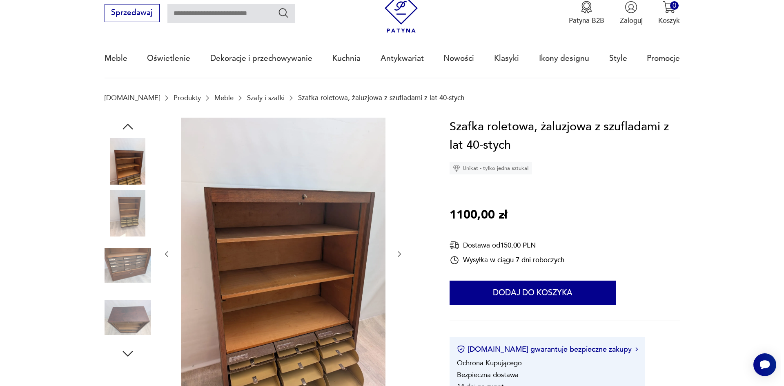
scroll to position [122, 0]
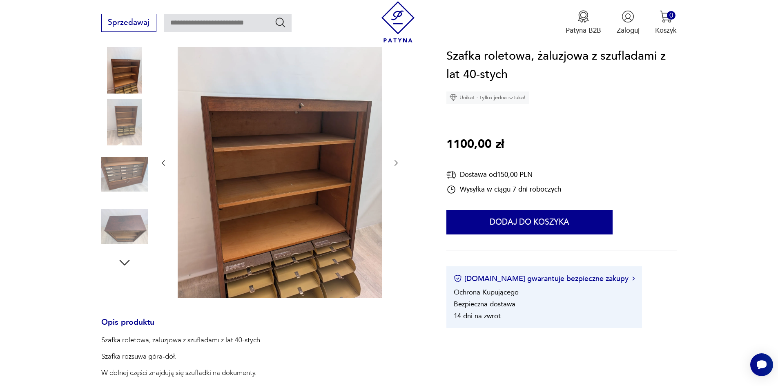
click at [368, 239] on img at bounding box center [280, 162] width 205 height 271
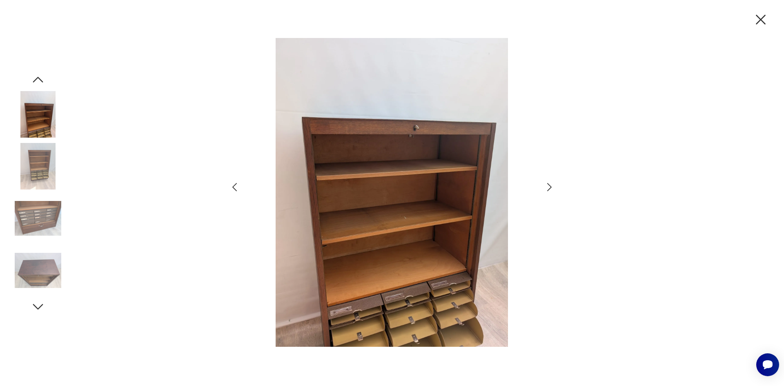
click at [418, 273] on img at bounding box center [391, 192] width 283 height 309
click at [550, 188] on icon "button" at bounding box center [549, 187] width 12 height 12
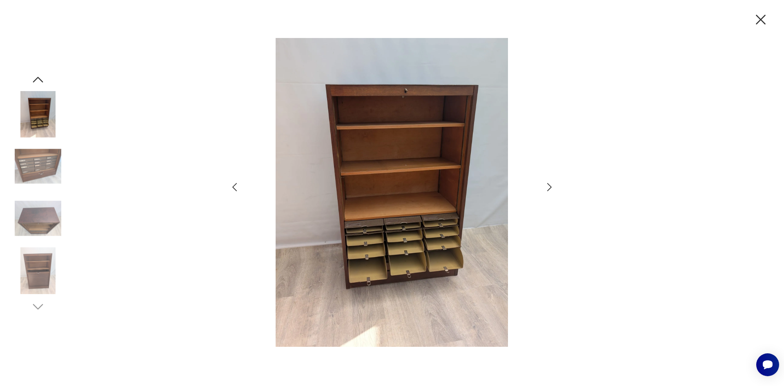
click at [550, 188] on icon "button" at bounding box center [549, 187] width 4 height 8
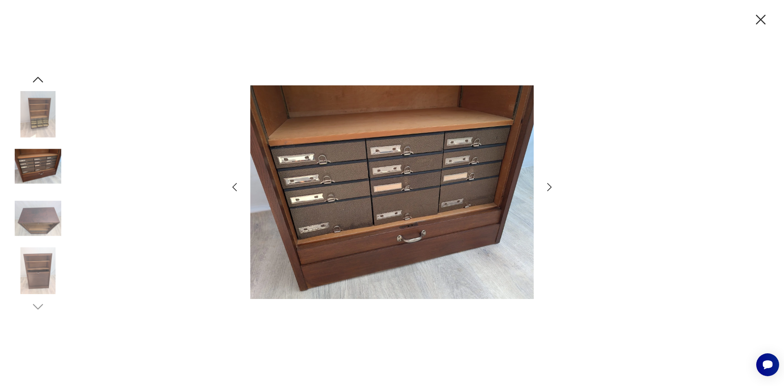
click at [550, 188] on icon "button" at bounding box center [549, 187] width 4 height 8
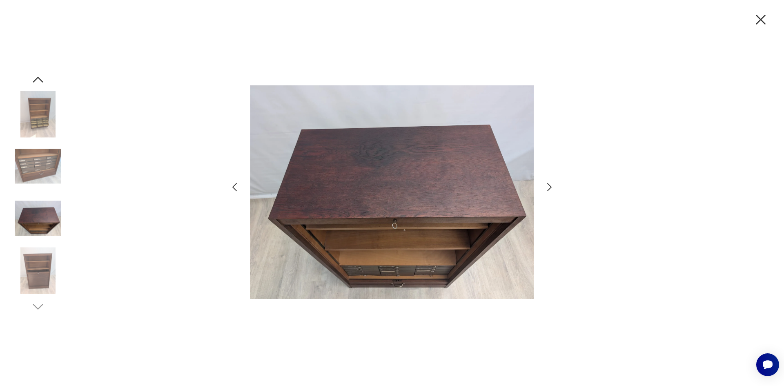
click at [550, 188] on icon "button" at bounding box center [549, 187] width 4 height 8
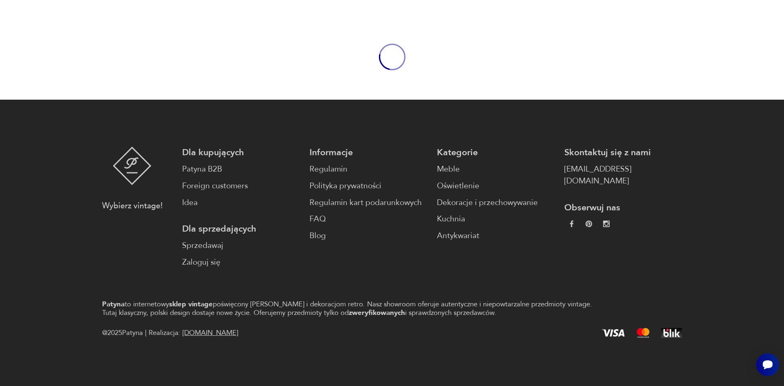
scroll to position [122, 0]
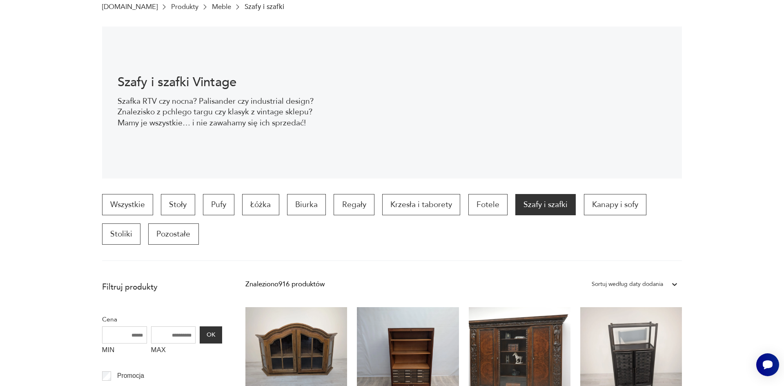
click at [733, 98] on section "Szafy i szafki Vintage Szafka RTV czy nocna? Palisander czy industrial design? …" at bounding box center [392, 103] width 784 height 152
click at [487, 202] on p "Fotele" at bounding box center [487, 204] width 39 height 21
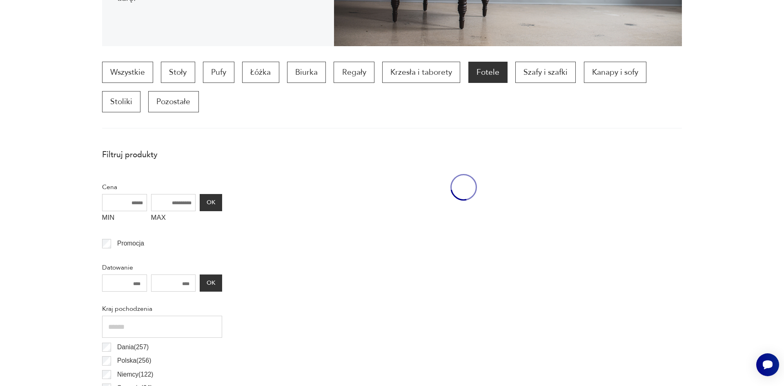
scroll to position [272, 0]
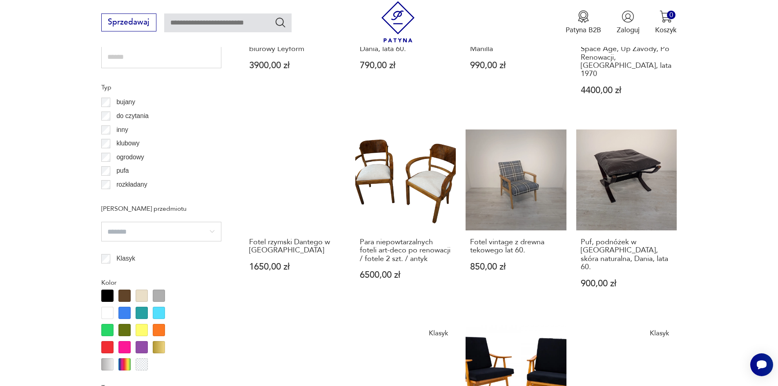
scroll to position [884, 0]
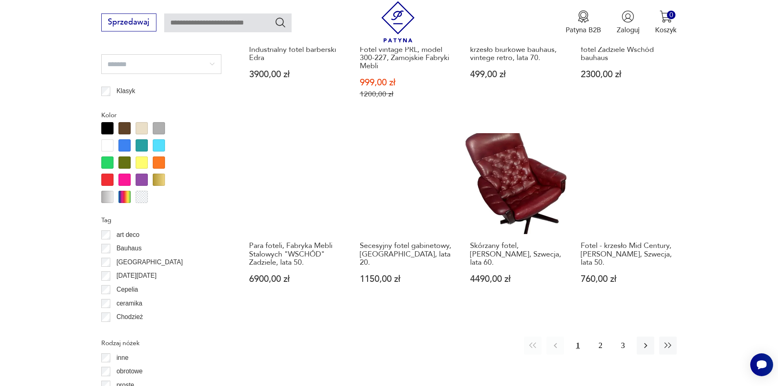
scroll to position [925, 0]
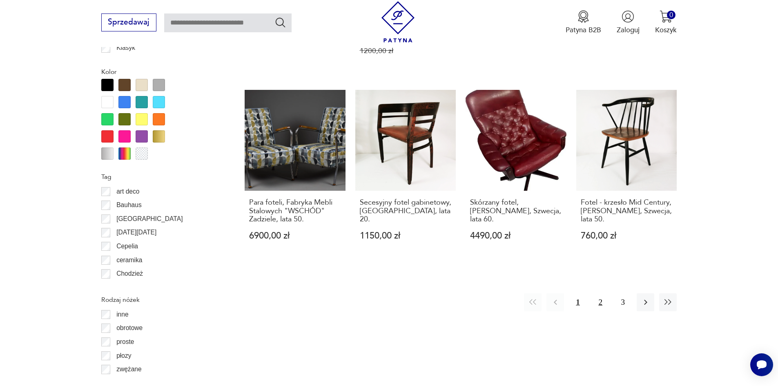
click at [598, 293] on button "2" at bounding box center [600, 302] width 18 height 18
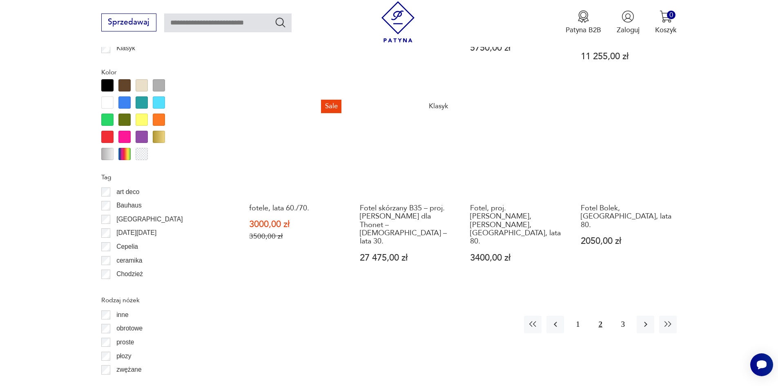
scroll to position [925, 0]
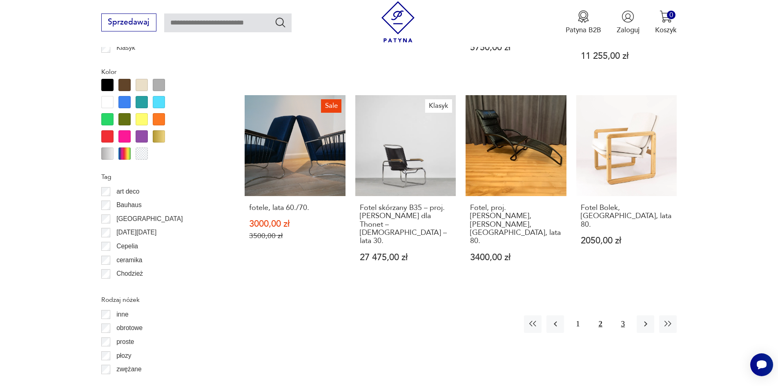
click at [623, 315] on button "3" at bounding box center [623, 324] width 18 height 18
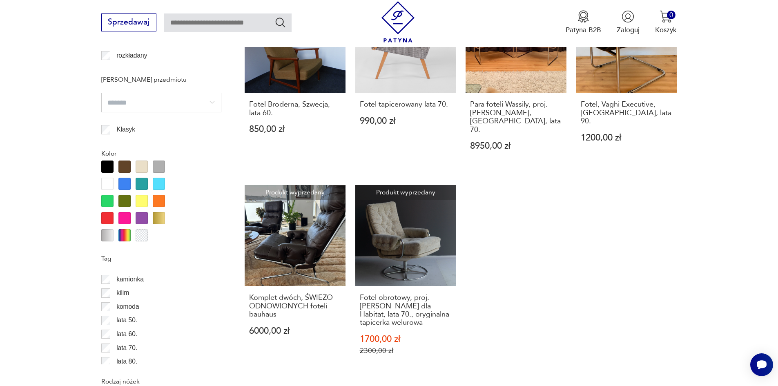
scroll to position [286, 0]
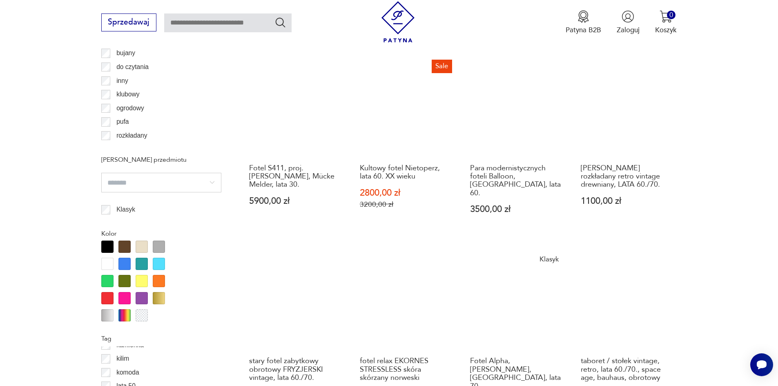
scroll to position [925, 0]
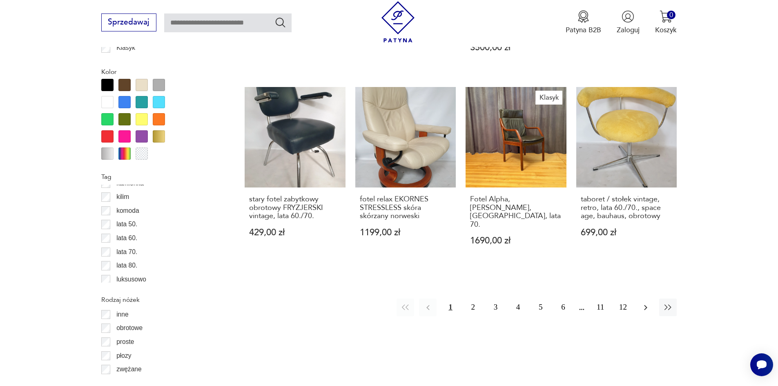
click at [644, 302] on icon "button" at bounding box center [645, 307] width 10 height 10
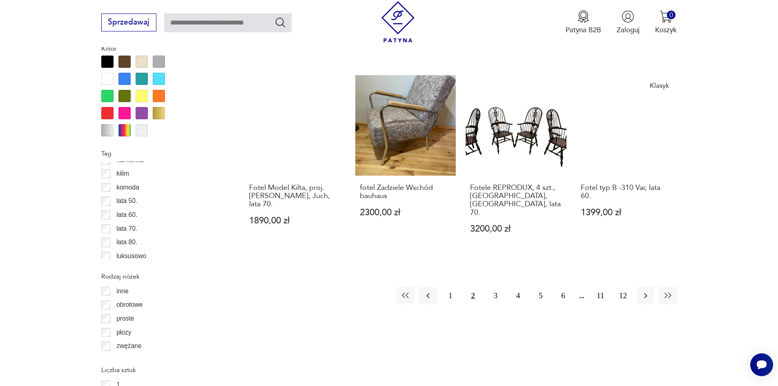
scroll to position [925, 0]
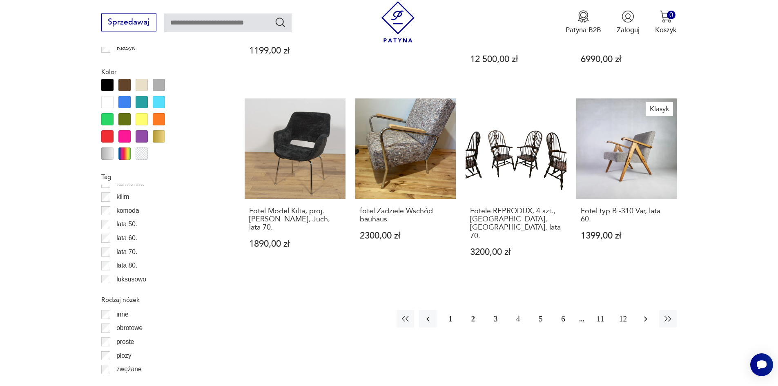
click at [648, 314] on icon "button" at bounding box center [645, 319] width 10 height 10
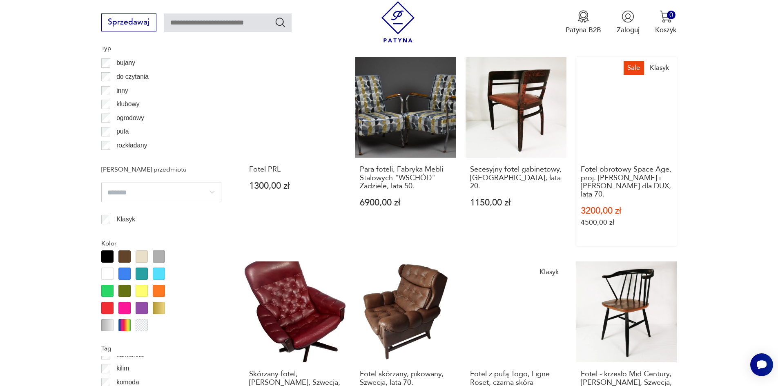
scroll to position [884, 0]
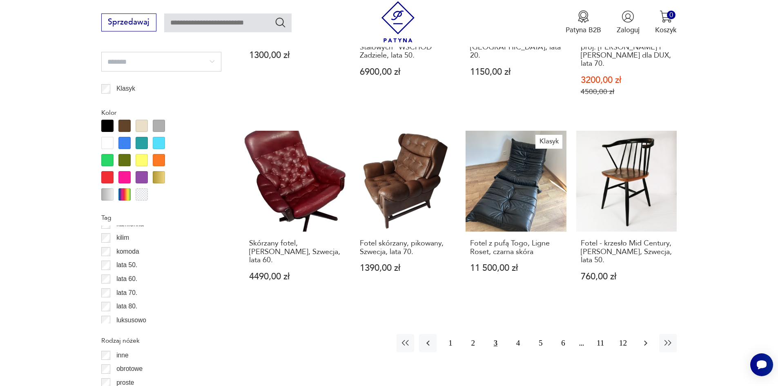
click at [645, 340] on icon "button" at bounding box center [645, 342] width 3 height 5
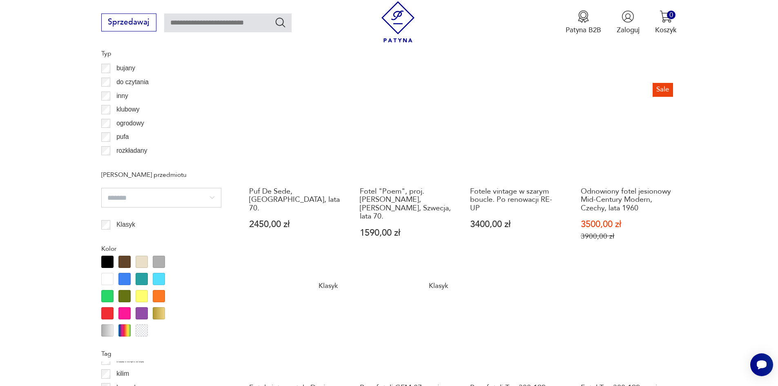
scroll to position [925, 0]
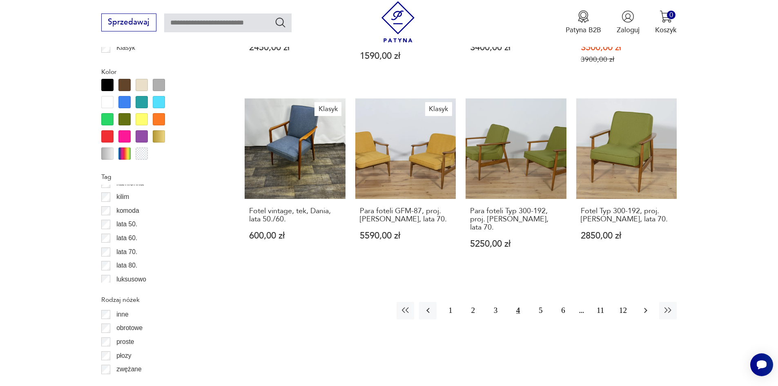
click at [648, 305] on icon "button" at bounding box center [645, 310] width 10 height 10
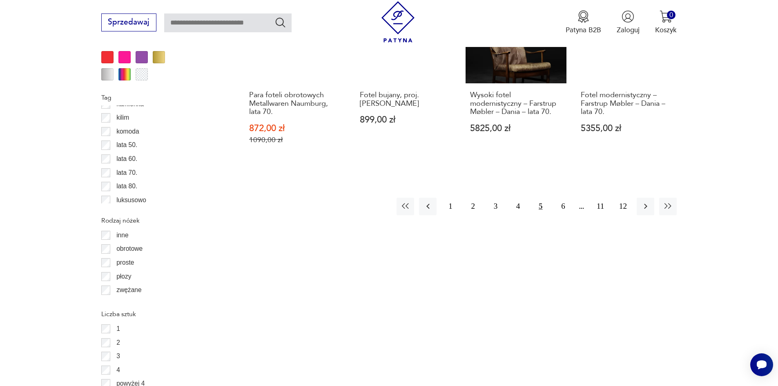
scroll to position [1007, 0]
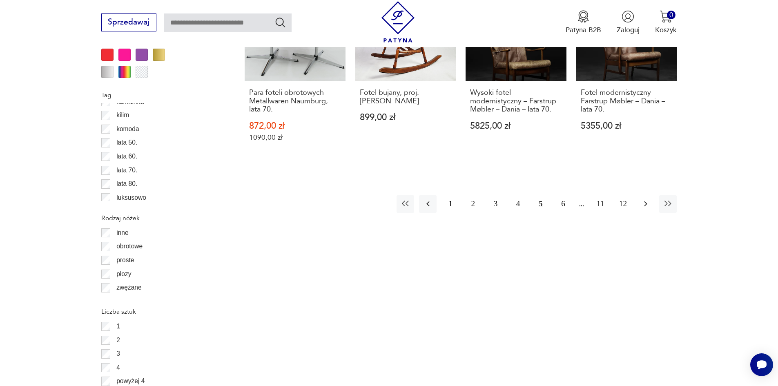
click at [649, 199] on icon "button" at bounding box center [645, 204] width 10 height 10
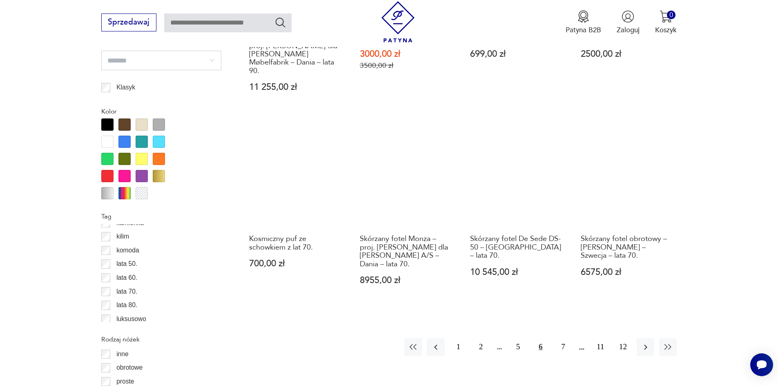
scroll to position [1007, 0]
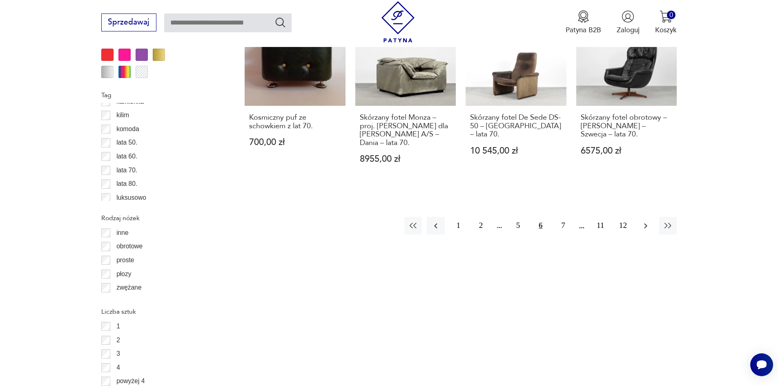
click at [647, 221] on icon "button" at bounding box center [645, 226] width 10 height 10
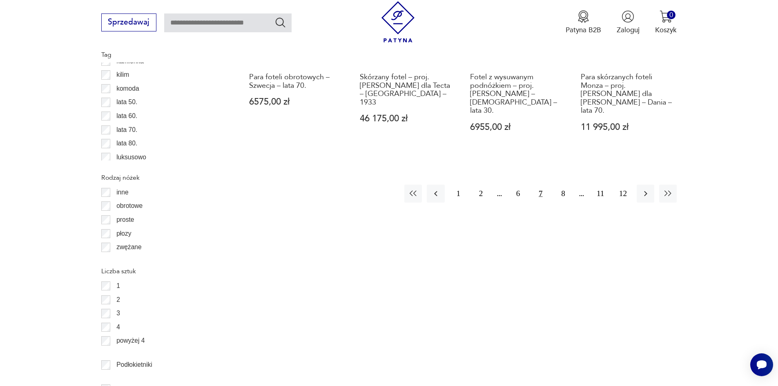
scroll to position [1047, 0]
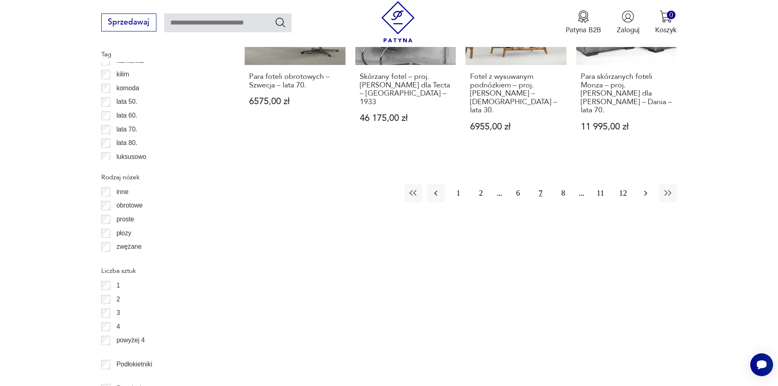
click at [645, 188] on icon "button" at bounding box center [645, 193] width 10 height 10
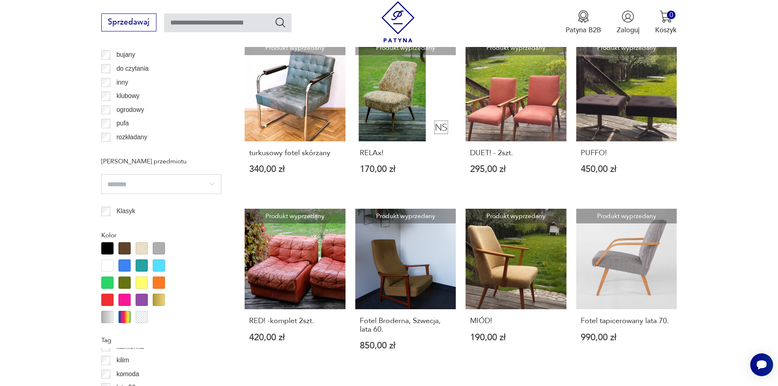
scroll to position [966, 0]
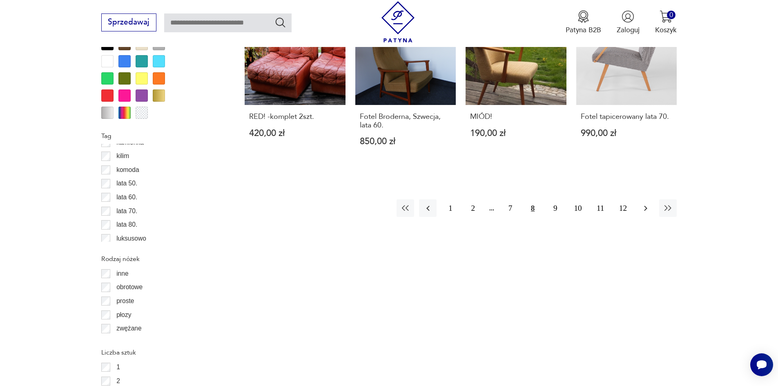
click at [652, 199] on button "button" at bounding box center [645, 208] width 18 height 18
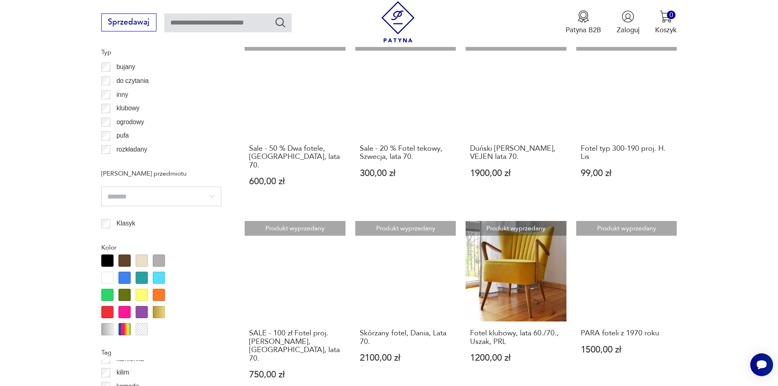
scroll to position [925, 0]
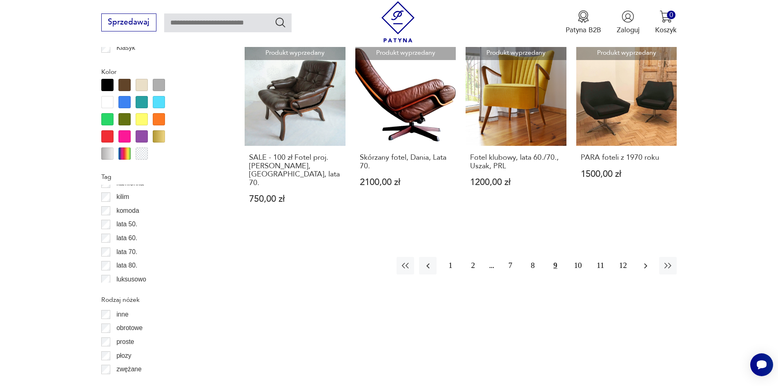
click at [644, 261] on icon "button" at bounding box center [645, 266] width 10 height 10
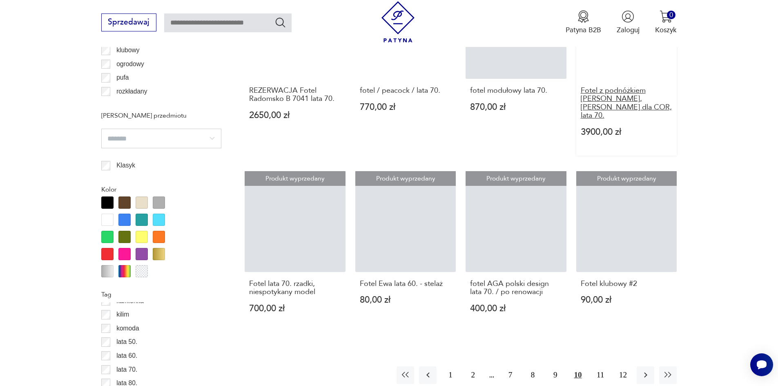
scroll to position [966, 0]
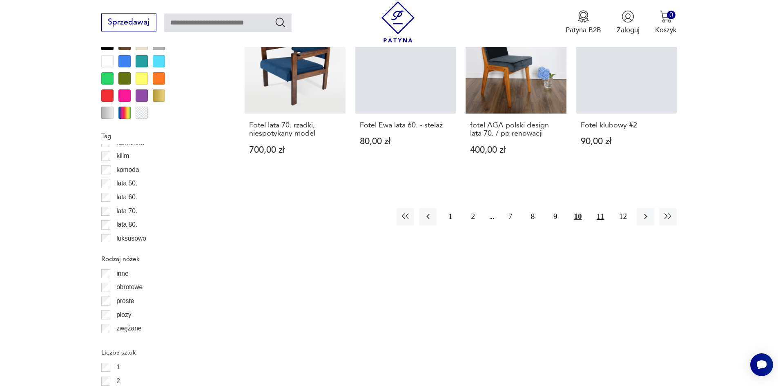
click at [599, 216] on button "11" at bounding box center [600, 217] width 18 height 18
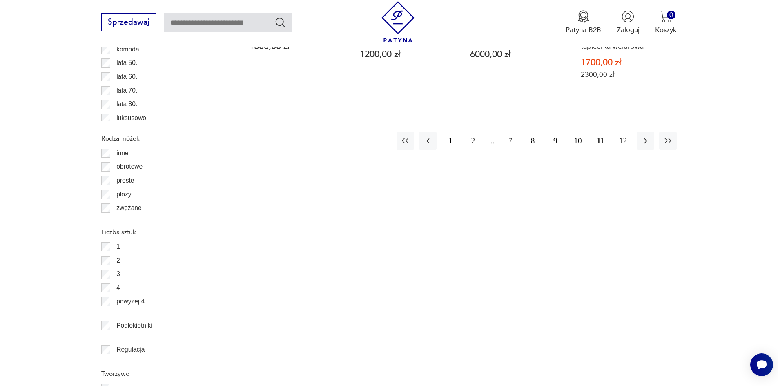
scroll to position [1088, 0]
click at [618, 130] on button "12" at bounding box center [623, 139] width 18 height 18
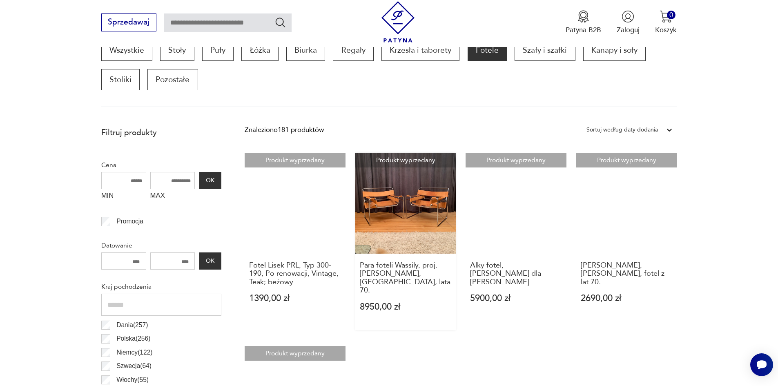
scroll to position [435, 0]
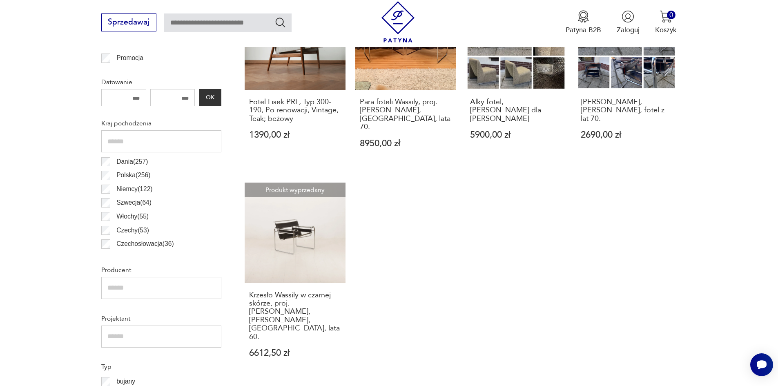
click at [247, 19] on input "text" at bounding box center [227, 22] width 127 height 19
type input "****"
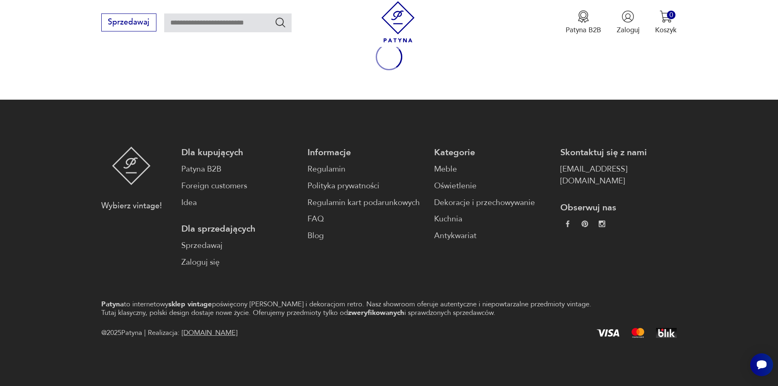
type input "****"
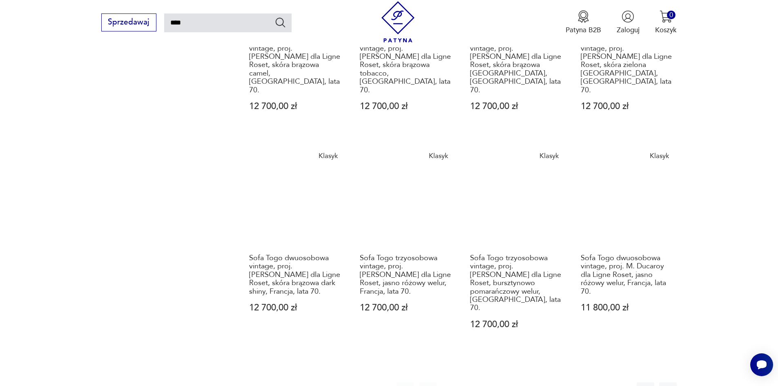
scroll to position [710, 0]
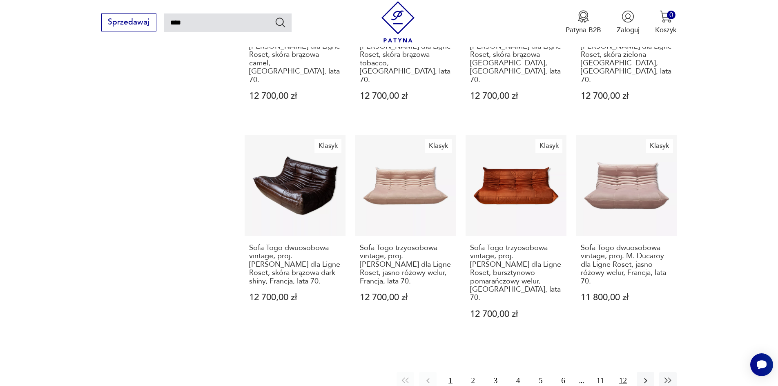
click at [619, 372] on button "12" at bounding box center [623, 381] width 18 height 18
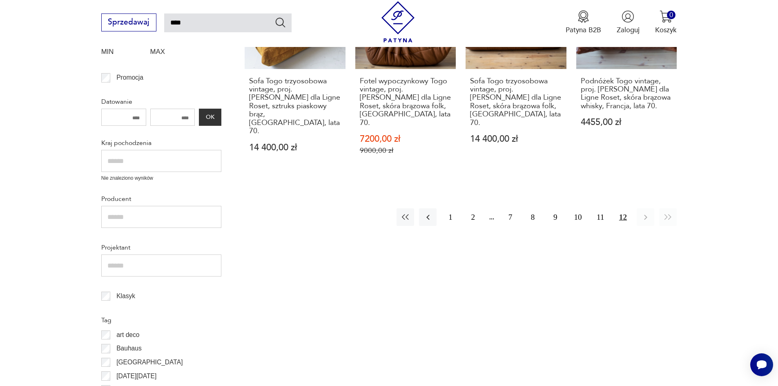
scroll to position [89, 0]
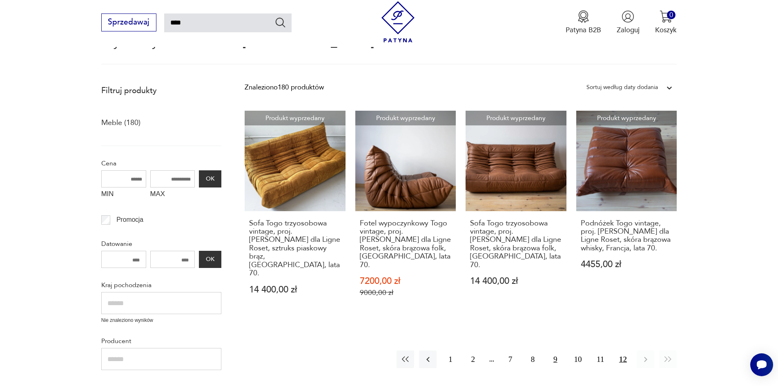
click at [556, 351] on button "9" at bounding box center [555, 359] width 18 height 18
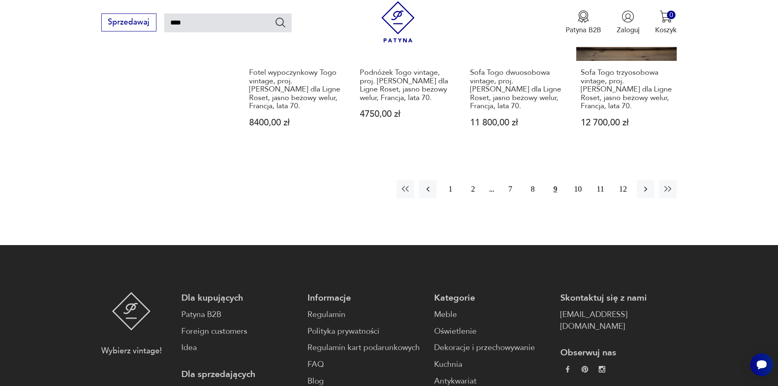
scroll to position [904, 0]
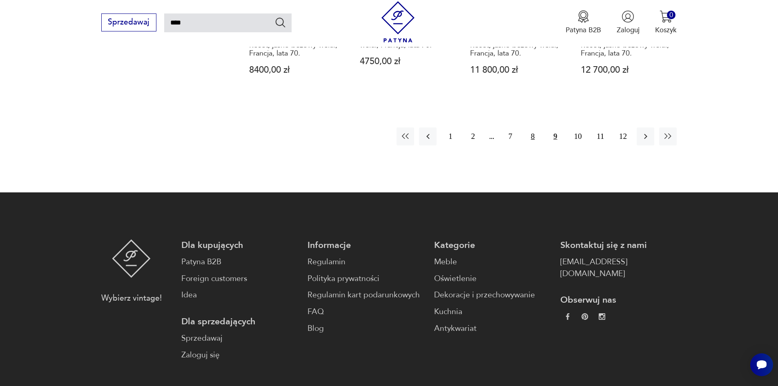
click at [532, 127] on button "8" at bounding box center [533, 136] width 18 height 18
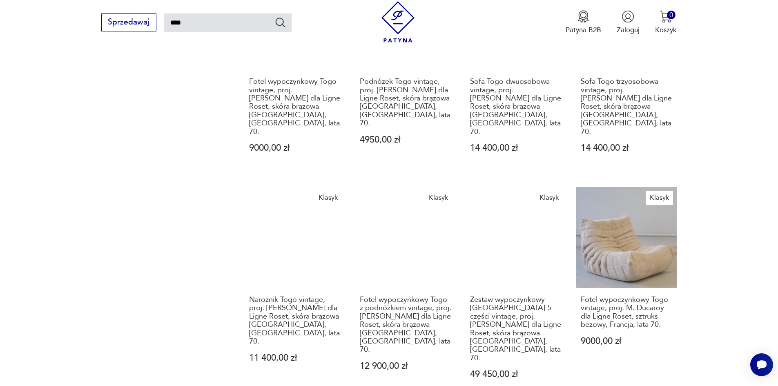
scroll to position [741, 0]
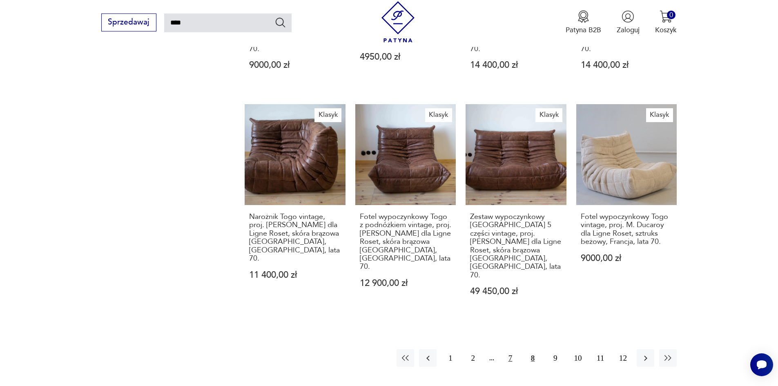
click at [514, 349] on button "7" at bounding box center [510, 358] width 18 height 18
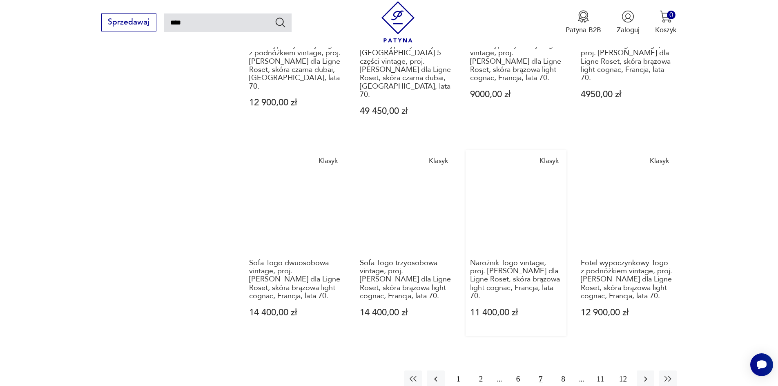
scroll to position [700, 0]
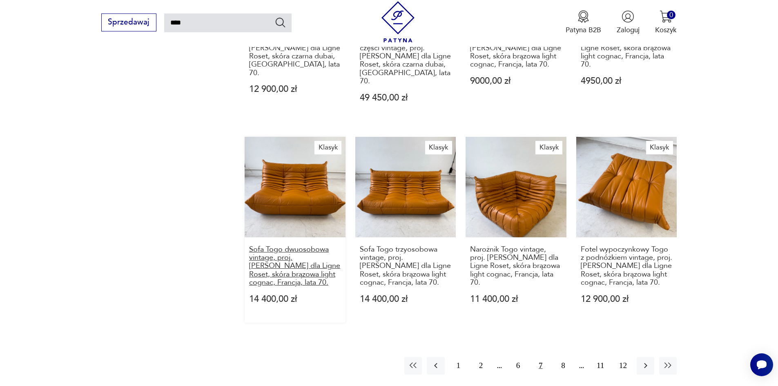
click at [285, 245] on h3 "Sofa Togo dwuosobowa vintage, proj. M. Ducaroy dla Ligne Roset, skóra brązowa l…" at bounding box center [295, 266] width 92 height 42
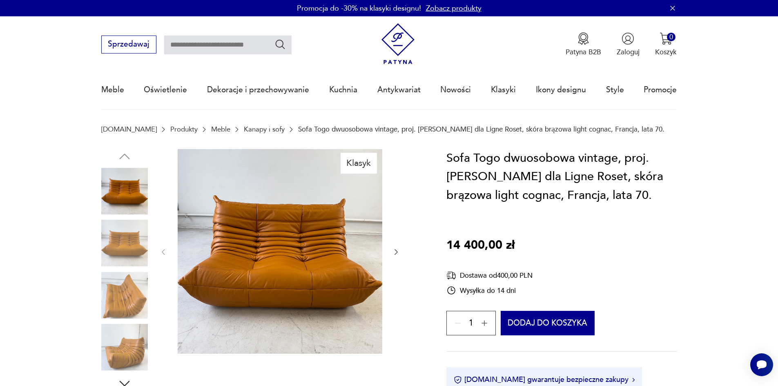
click at [395, 255] on icon "button" at bounding box center [396, 252] width 8 height 8
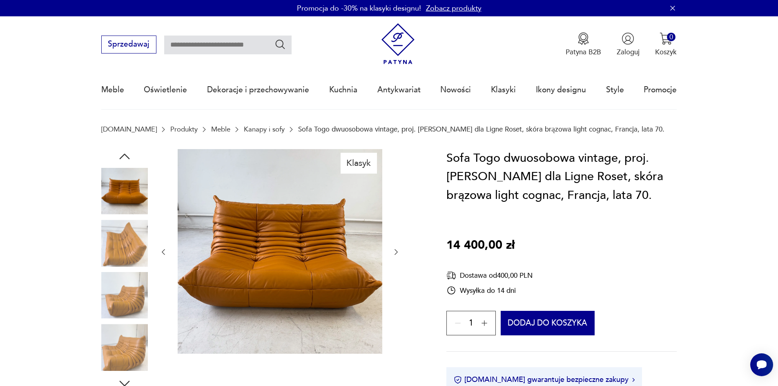
click at [396, 254] on icon "button" at bounding box center [396, 252] width 8 height 8
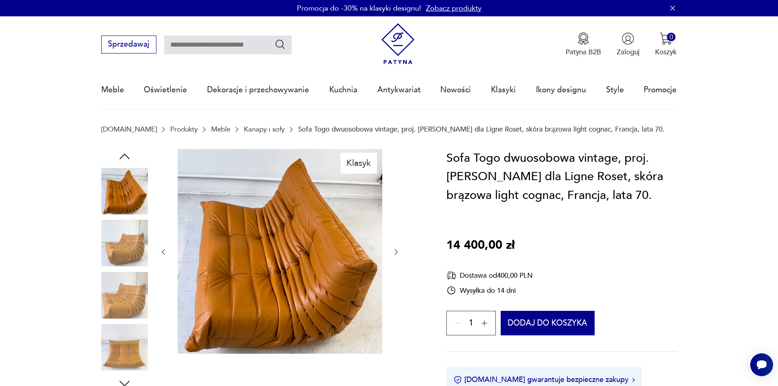
click at [396, 254] on icon "button" at bounding box center [396, 252] width 8 height 8
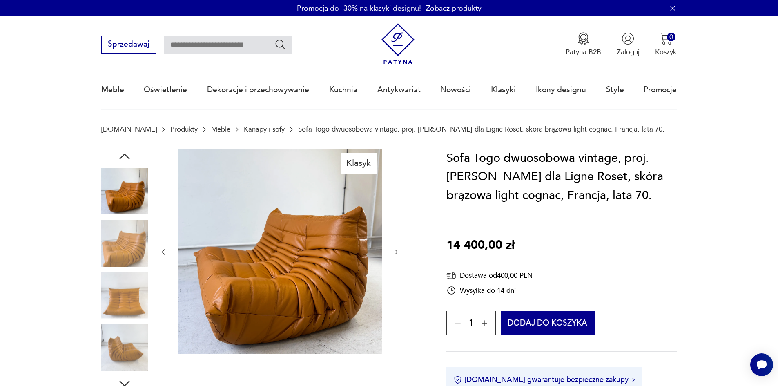
click at [396, 254] on icon "button" at bounding box center [396, 252] width 8 height 8
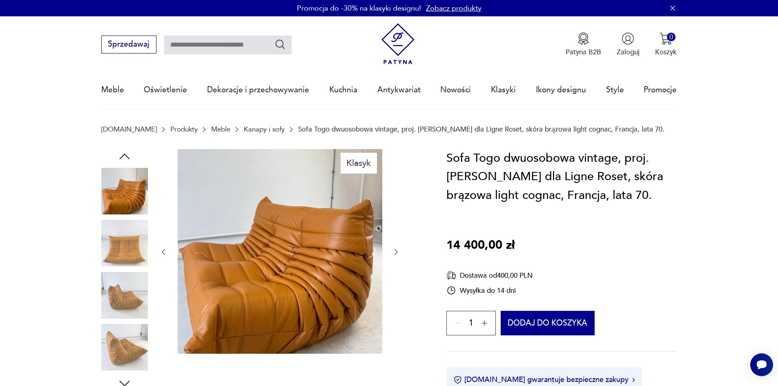
click at [396, 254] on icon "button" at bounding box center [396, 252] width 8 height 8
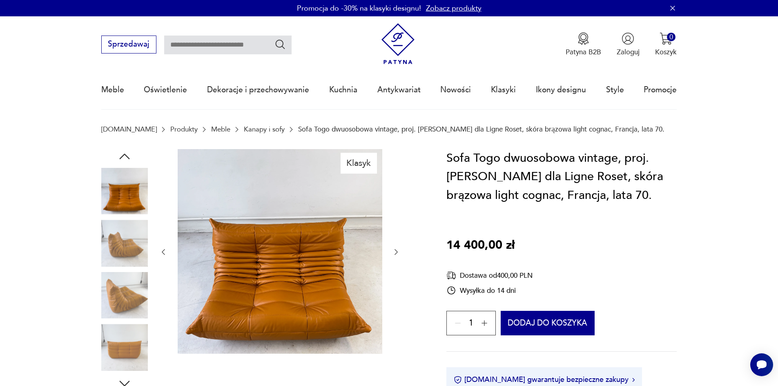
click at [396, 254] on icon "button" at bounding box center [396, 252] width 8 height 8
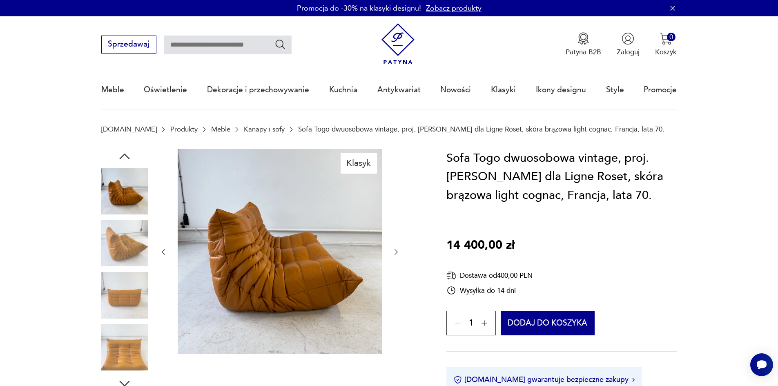
click at [396, 254] on icon "button" at bounding box center [396, 252] width 8 height 8
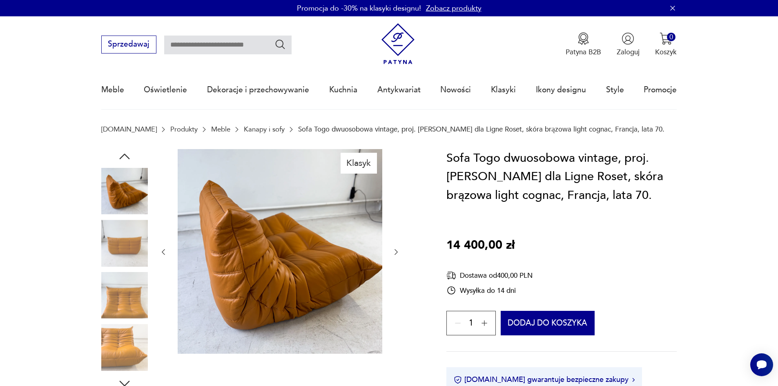
click at [396, 254] on icon "button" at bounding box center [396, 252] width 8 height 8
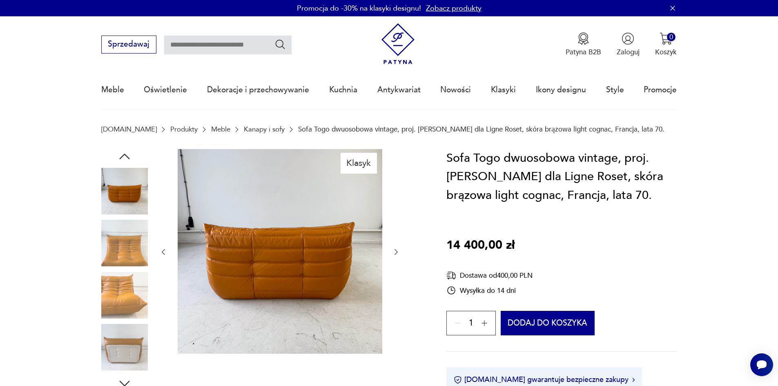
click at [396, 254] on icon "button" at bounding box center [396, 252] width 8 height 8
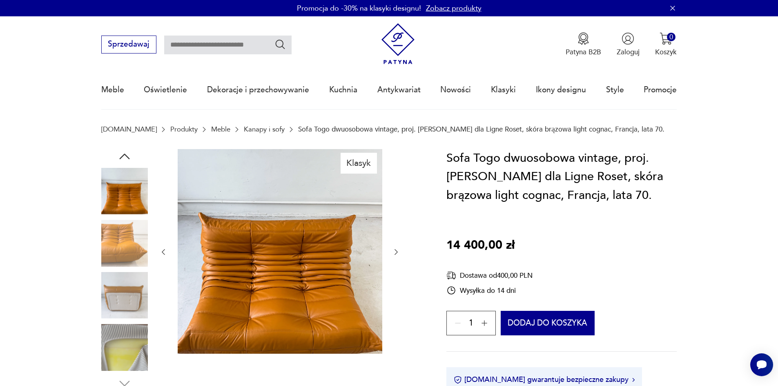
click at [396, 254] on icon "button" at bounding box center [396, 252] width 8 height 8
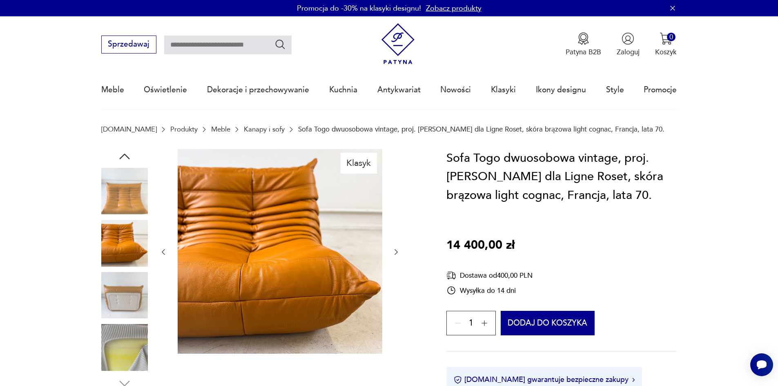
click at [396, 254] on icon "button" at bounding box center [396, 252] width 8 height 8
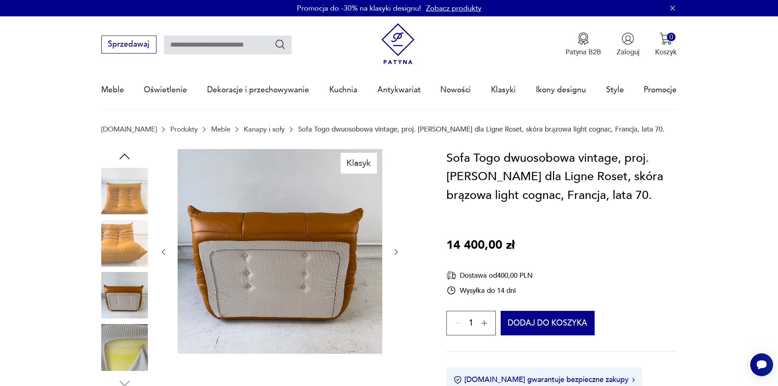
click at [396, 254] on icon "button" at bounding box center [396, 252] width 8 height 8
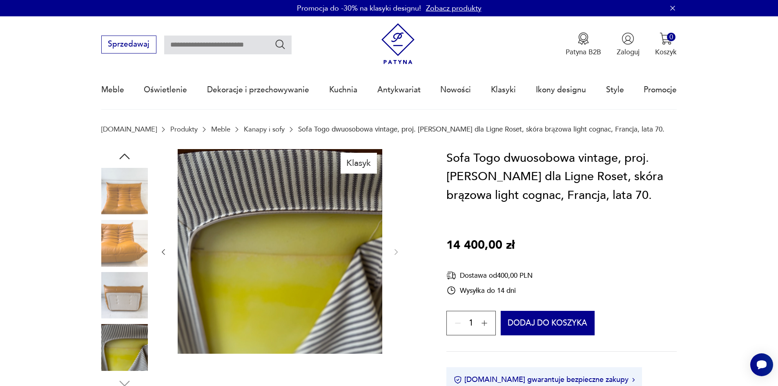
click at [163, 249] on icon "button" at bounding box center [163, 252] width 8 height 8
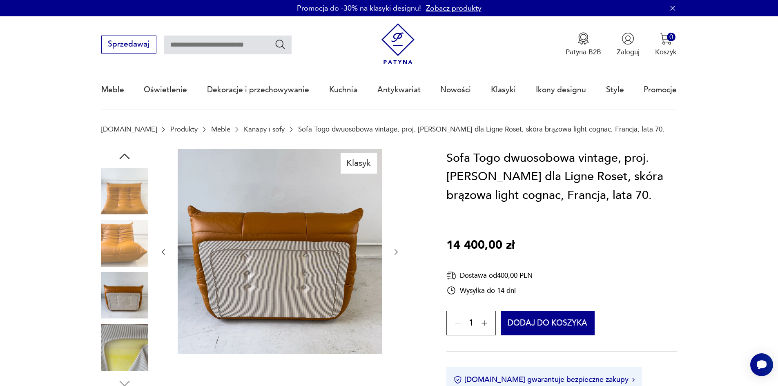
click at [163, 249] on icon "button" at bounding box center [163, 252] width 8 height 8
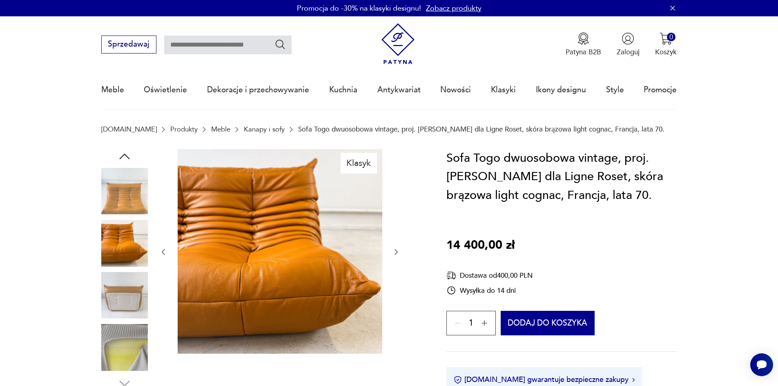
click at [163, 249] on icon "button" at bounding box center [163, 252] width 8 height 8
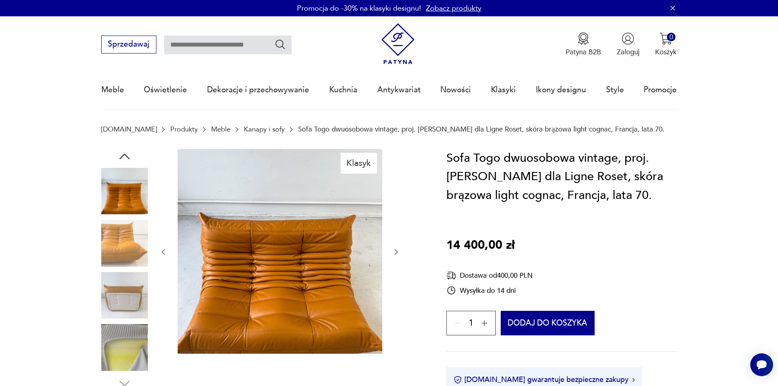
click at [163, 249] on icon "button" at bounding box center [163, 252] width 8 height 8
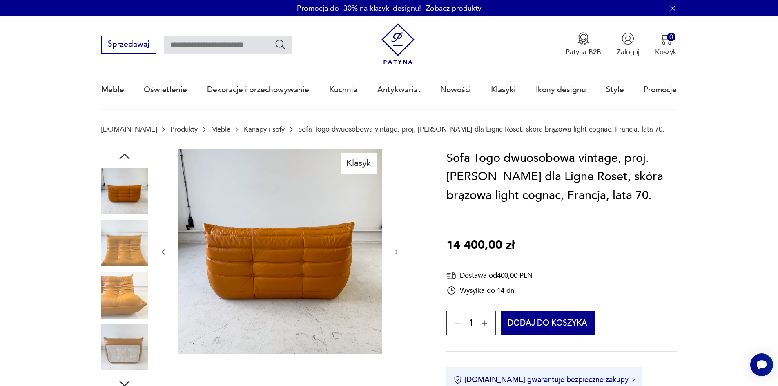
click at [163, 249] on icon "button" at bounding box center [163, 252] width 8 height 8
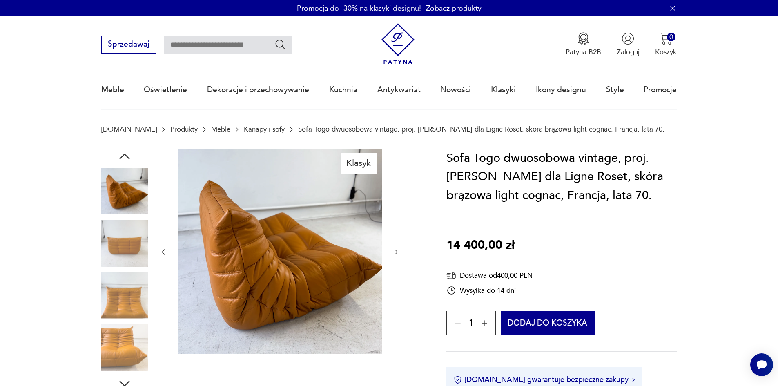
click at [163, 249] on icon "button" at bounding box center [163, 252] width 8 height 8
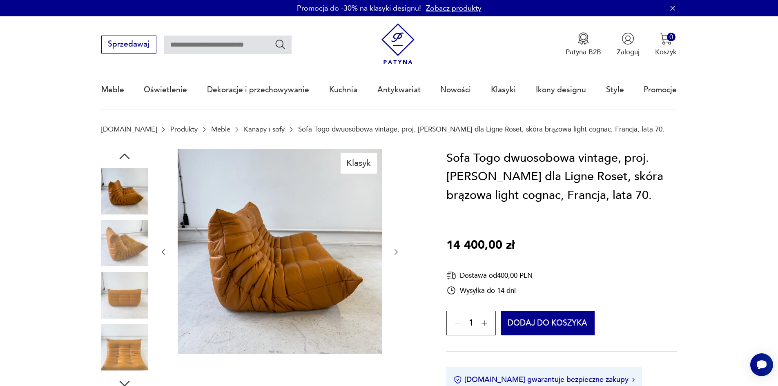
click at [163, 249] on icon "button" at bounding box center [163, 252] width 8 height 8
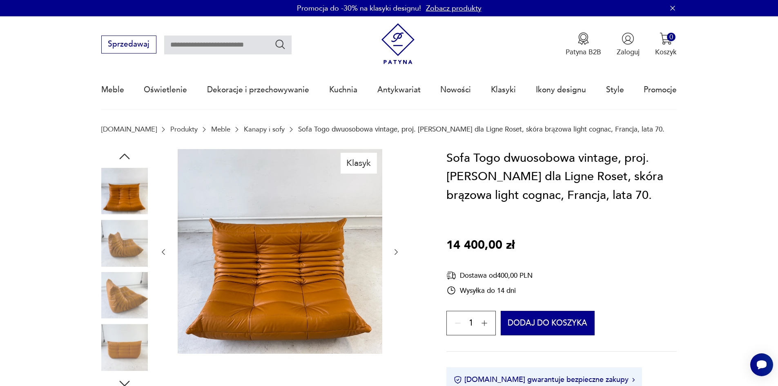
type input "****"
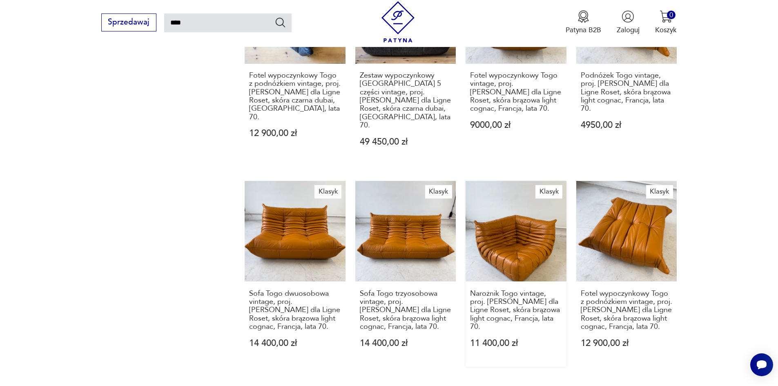
scroll to position [498, 0]
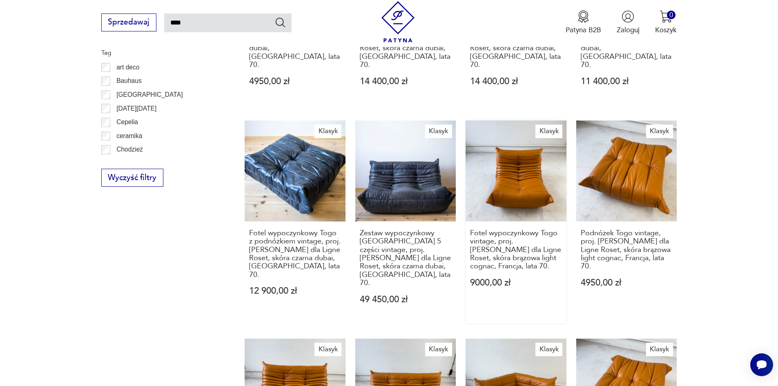
click at [518, 161] on link "Klasyk Fotel wypoczynkowy Togo vintage, proj. M. Ducaroy dla Ligne Roset, skóra…" at bounding box center [515, 221] width 101 height 202
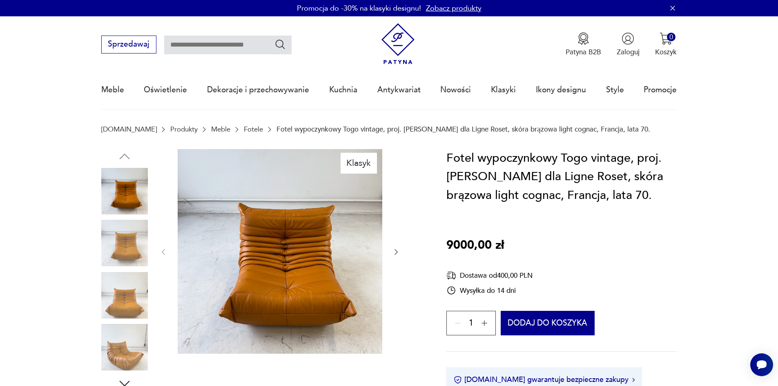
click at [396, 253] on icon "button" at bounding box center [396, 252] width 8 height 8
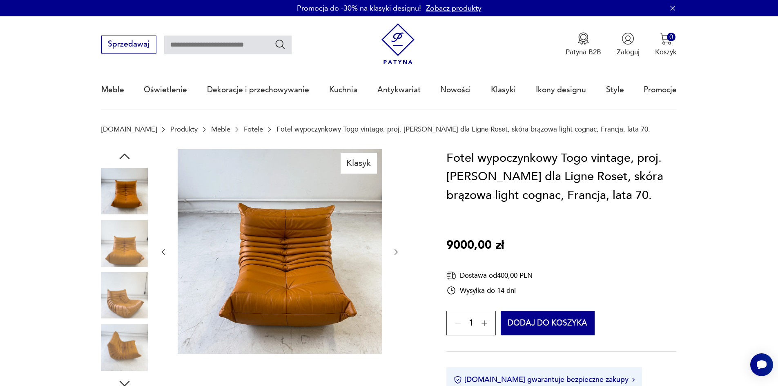
click at [396, 253] on icon "button" at bounding box center [396, 252] width 8 height 8
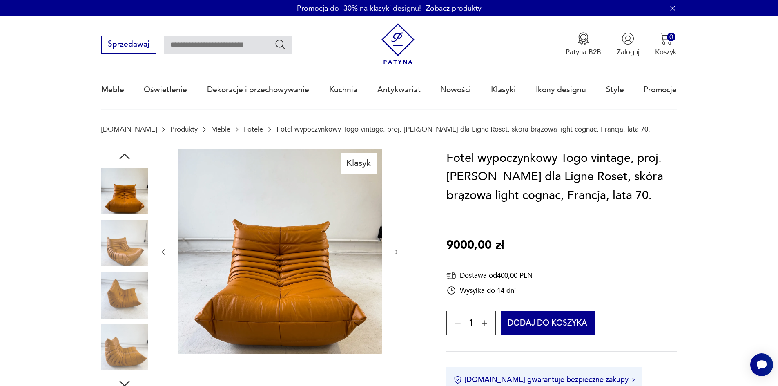
click at [396, 252] on icon "button" at bounding box center [396, 252] width 8 height 8
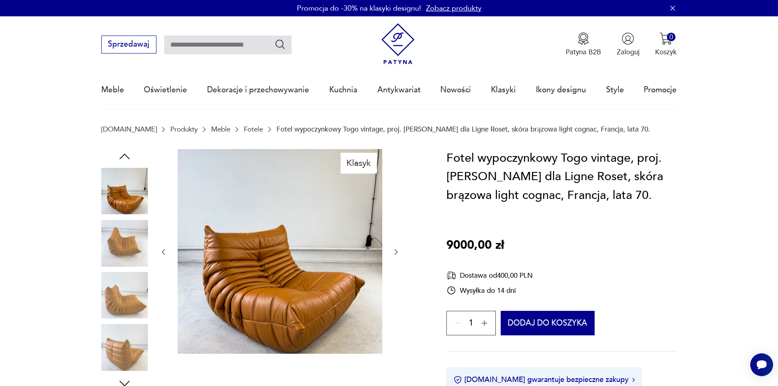
click at [396, 252] on icon "button" at bounding box center [396, 252] width 8 height 8
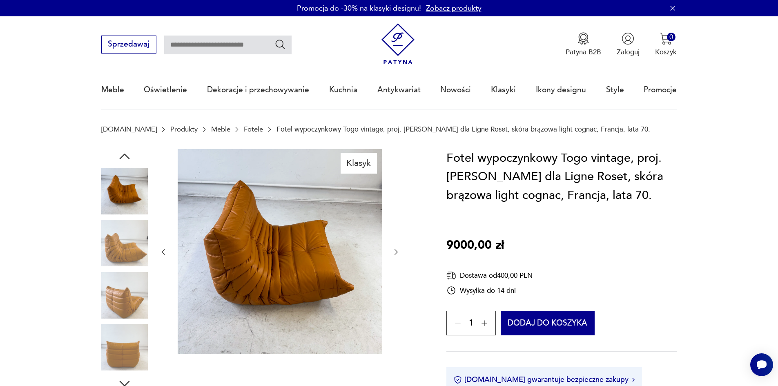
click at [396, 258] on div at bounding box center [279, 252] width 241 height 206
click at [395, 253] on icon "button" at bounding box center [396, 252] width 8 height 8
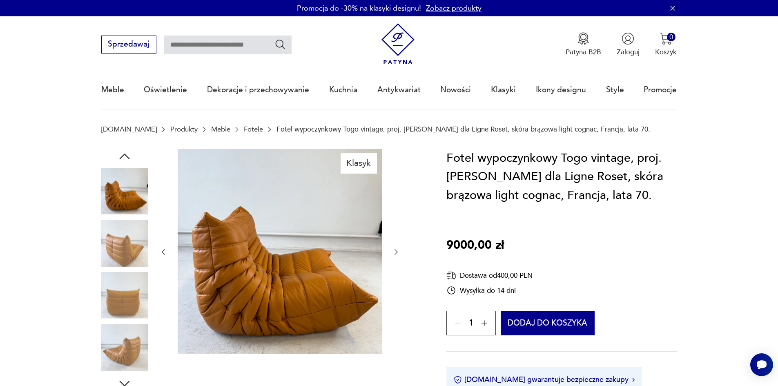
click at [395, 253] on icon "button" at bounding box center [396, 252] width 8 height 8
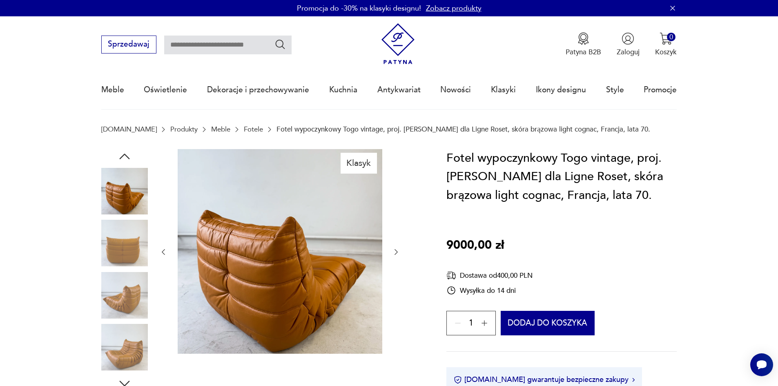
click at [395, 253] on icon "button" at bounding box center [396, 252] width 8 height 8
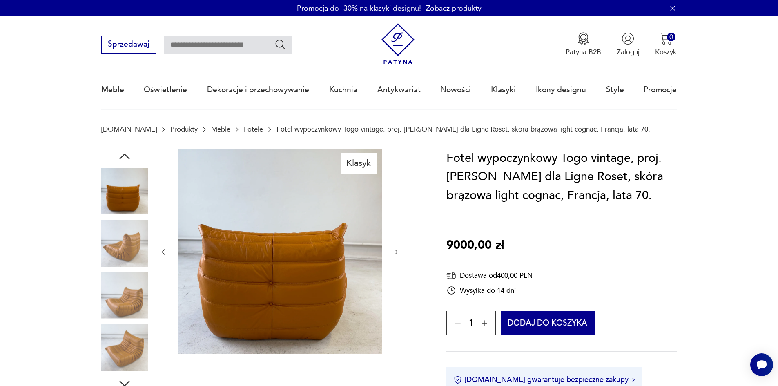
click at [395, 253] on icon "button" at bounding box center [396, 252] width 8 height 8
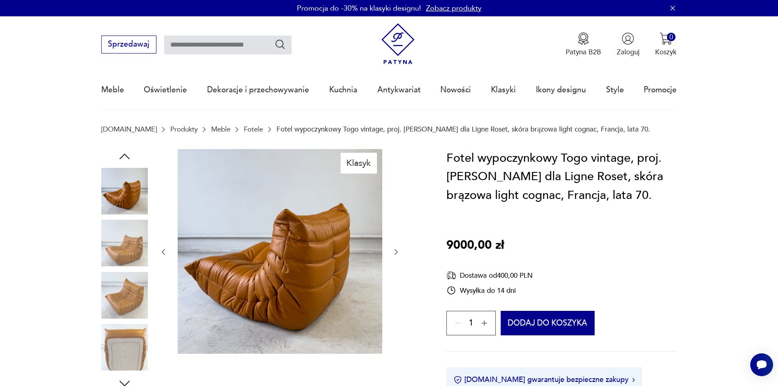
click at [395, 253] on icon "button" at bounding box center [396, 252] width 8 height 8
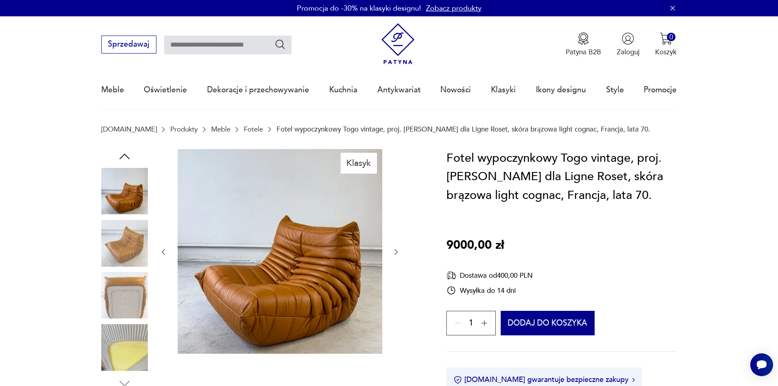
click at [395, 253] on icon "button" at bounding box center [396, 252] width 8 height 8
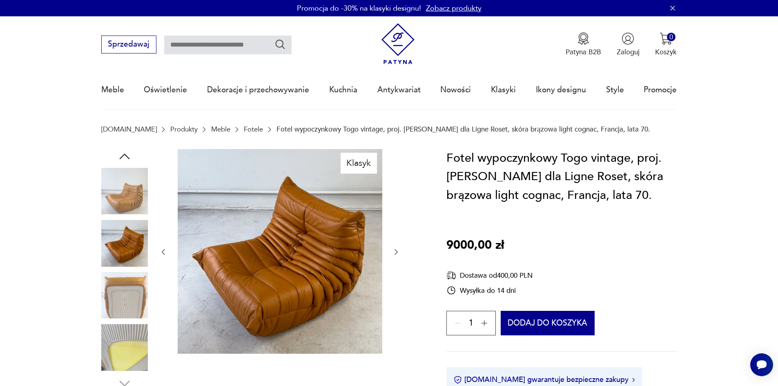
click at [395, 253] on icon "button" at bounding box center [396, 252] width 8 height 8
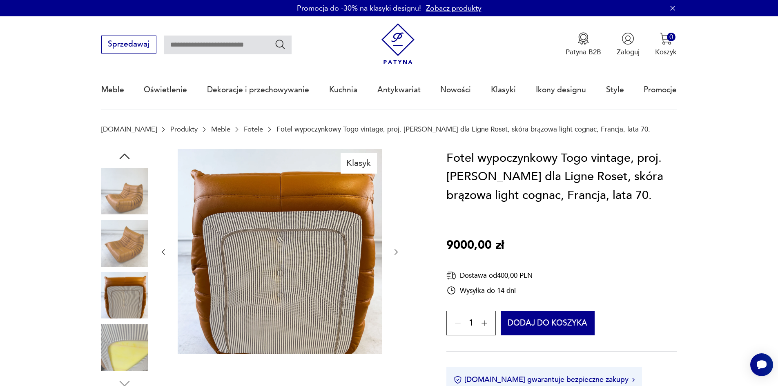
click at [395, 253] on icon "button" at bounding box center [396, 252] width 8 height 8
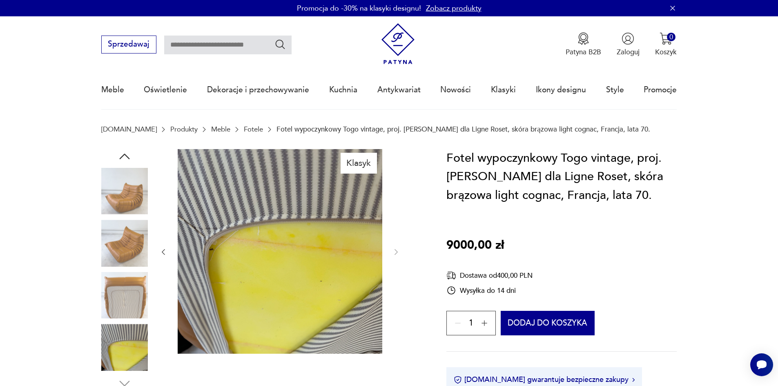
click at [396, 245] on div at bounding box center [279, 252] width 241 height 206
click at [158, 248] on div "Klasyk" at bounding box center [262, 270] width 322 height 242
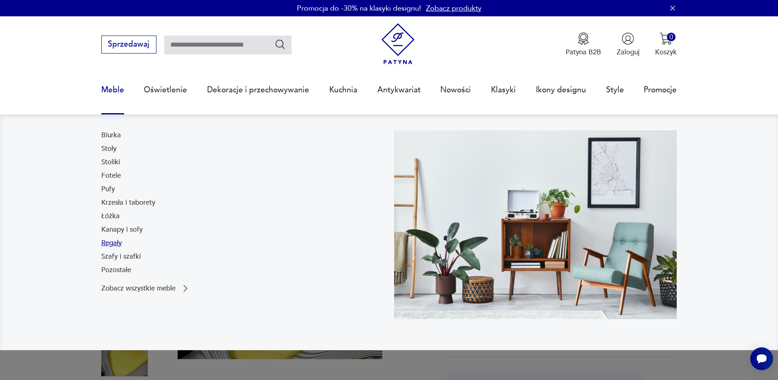
click at [111, 243] on link "Regały" at bounding box center [111, 243] width 20 height 10
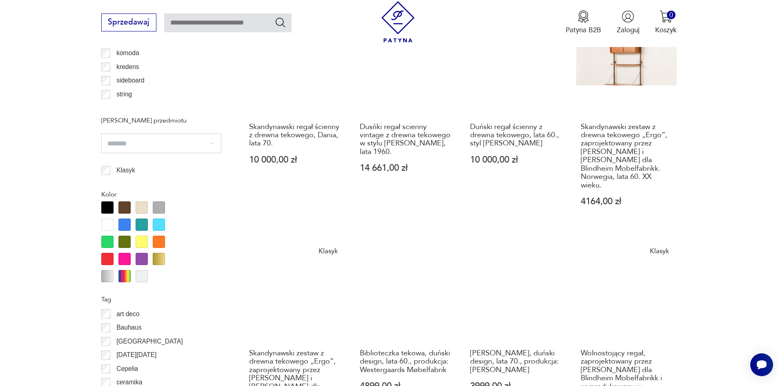
scroll to position [937, 0]
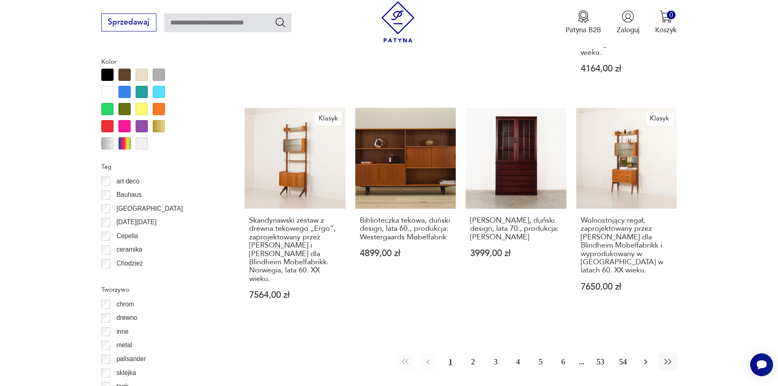
click at [645, 359] on icon "button" at bounding box center [645, 361] width 3 height 5
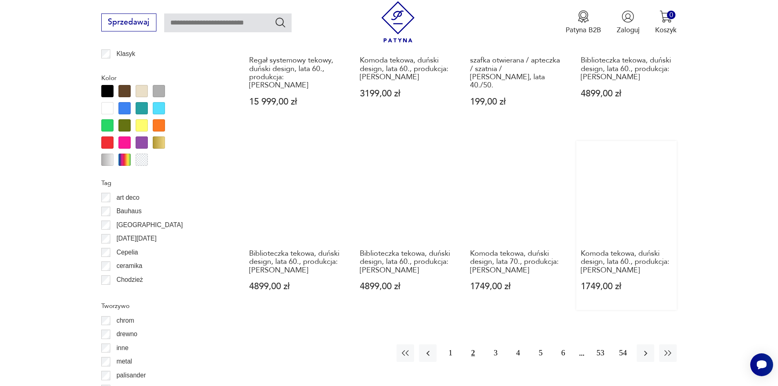
scroll to position [925, 0]
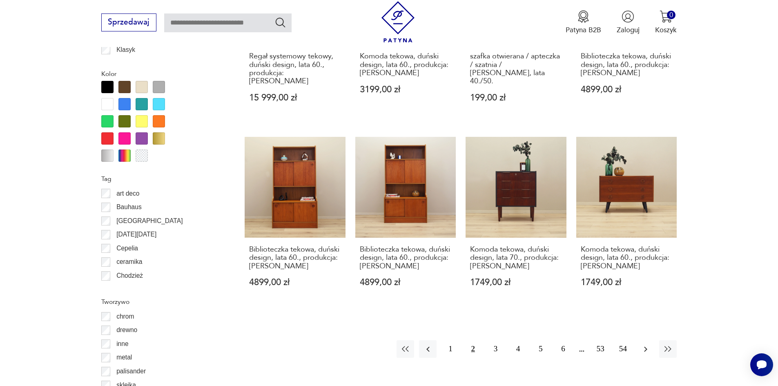
click at [645, 340] on button "button" at bounding box center [645, 349] width 18 height 18
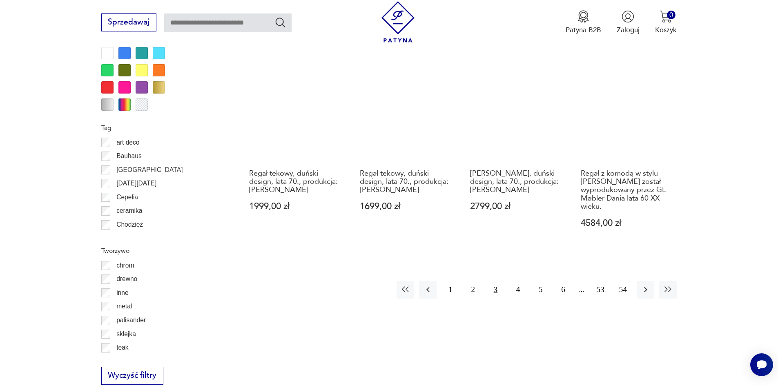
scroll to position [1007, 0]
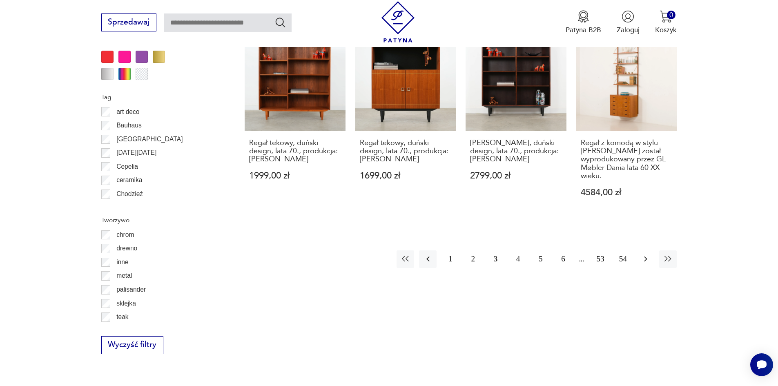
click at [643, 254] on icon "button" at bounding box center [645, 259] width 10 height 10
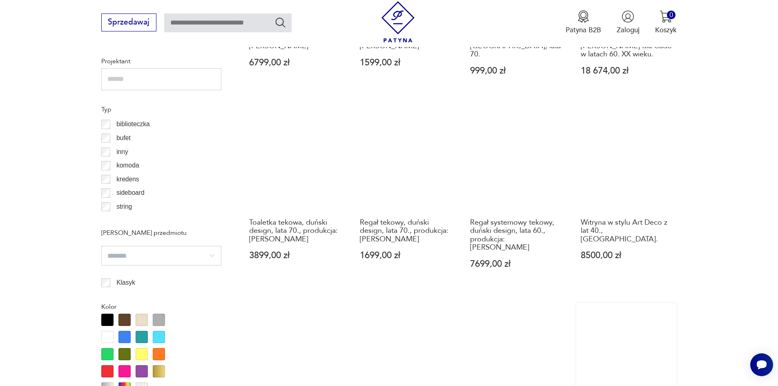
scroll to position [884, 0]
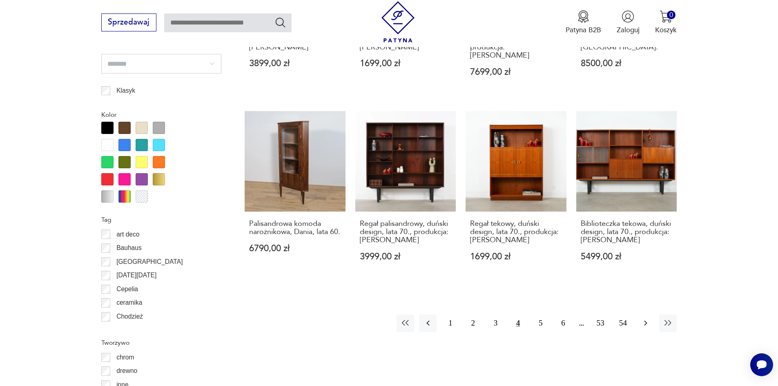
click at [644, 320] on icon "button" at bounding box center [645, 322] width 3 height 5
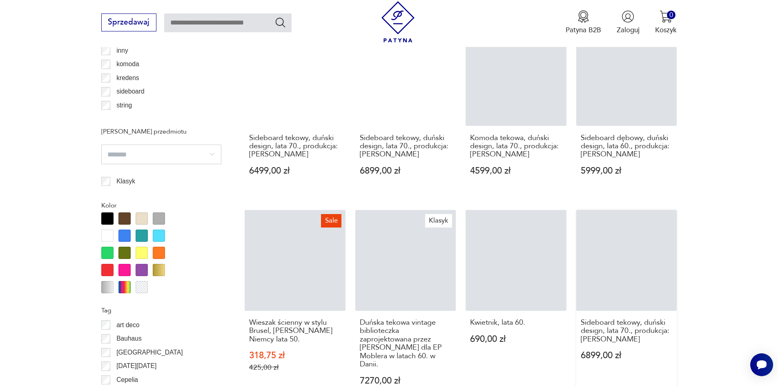
scroll to position [884, 0]
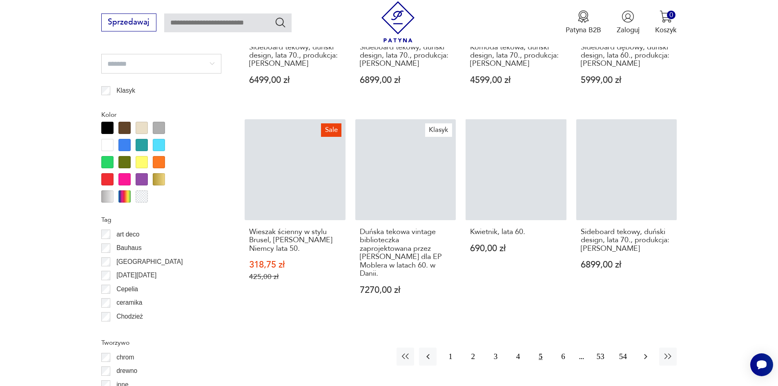
click at [649, 351] on icon "button" at bounding box center [645, 356] width 10 height 10
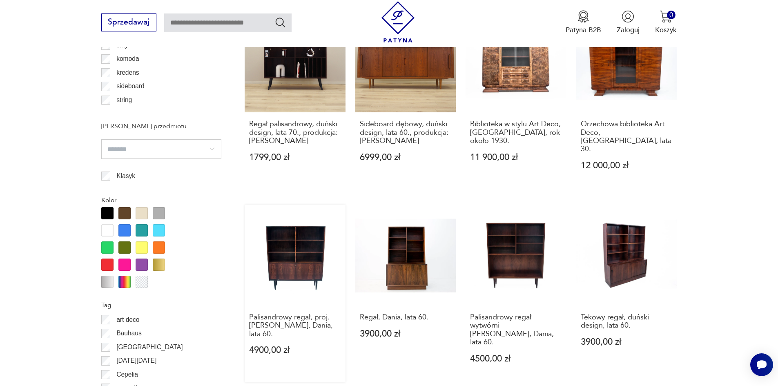
scroll to position [884, 0]
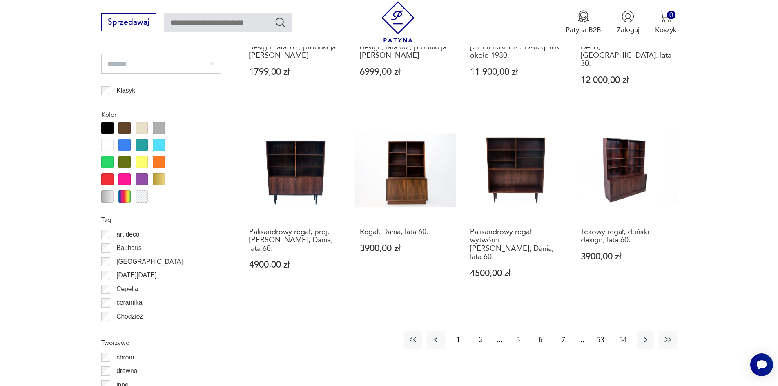
click at [559, 331] on button "7" at bounding box center [563, 340] width 18 height 18
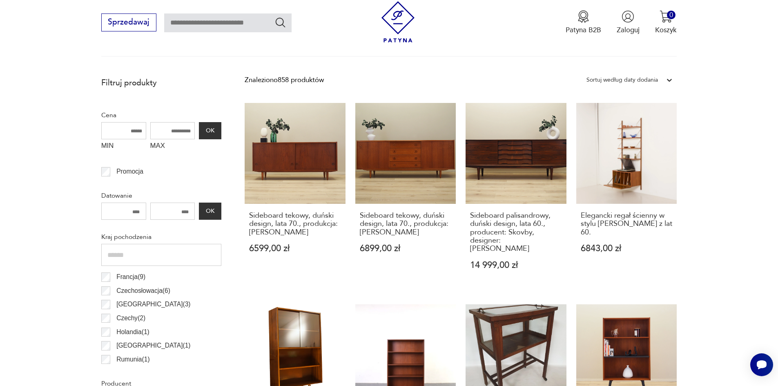
scroll to position [272, 0]
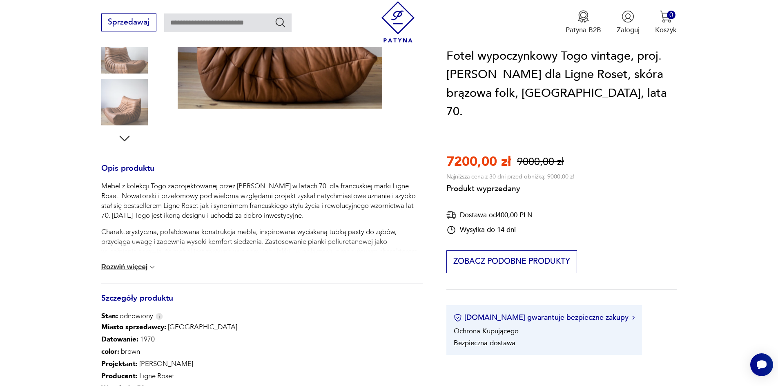
scroll to position [41, 0]
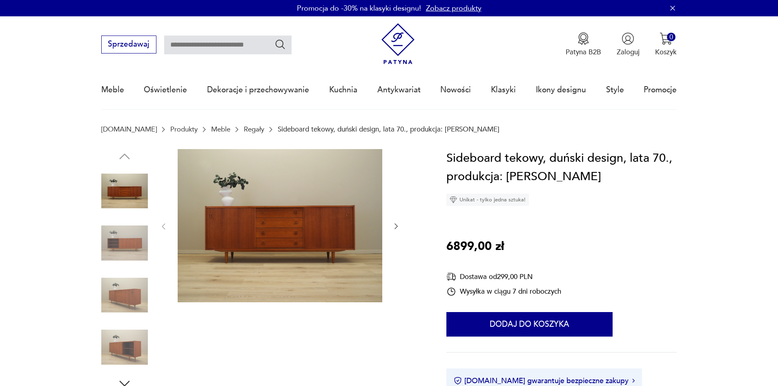
click at [391, 224] on div at bounding box center [279, 226] width 241 height 155
click at [394, 225] on icon "button" at bounding box center [396, 226] width 8 height 8
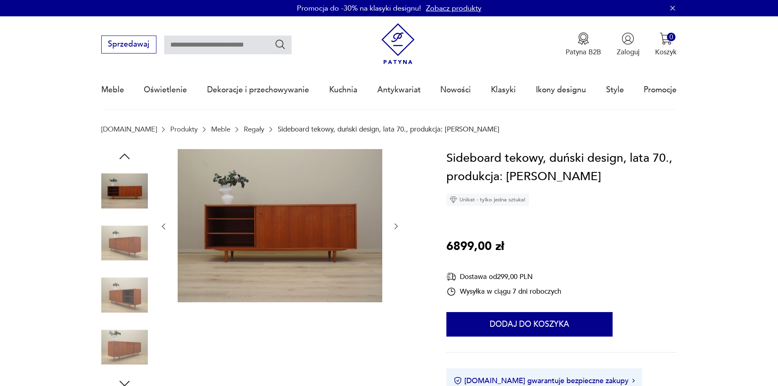
click at [394, 225] on icon "button" at bounding box center [396, 226] width 8 height 8
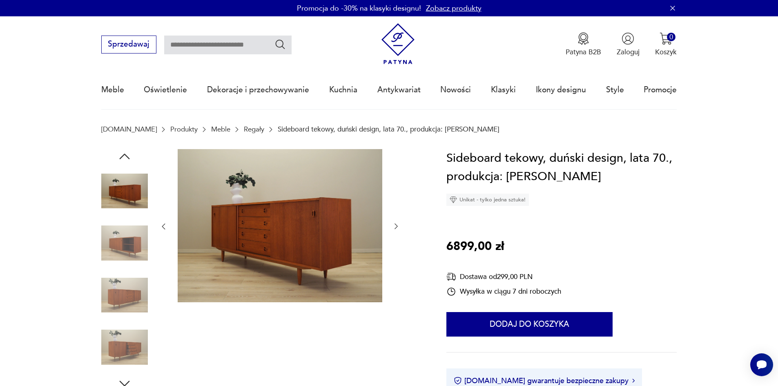
click at [394, 225] on icon "button" at bounding box center [396, 226] width 8 height 8
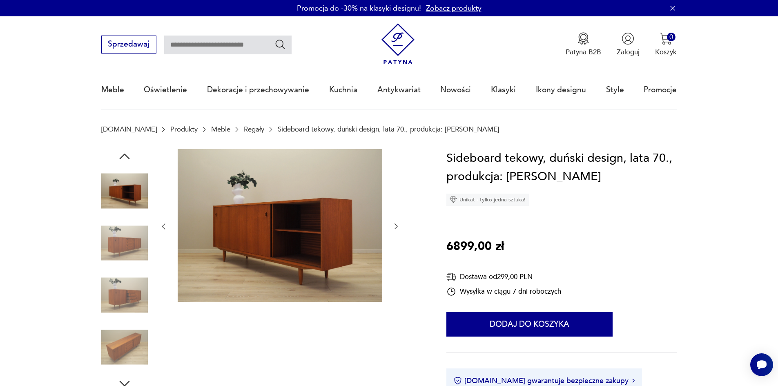
click at [394, 225] on icon "button" at bounding box center [396, 226] width 8 height 8
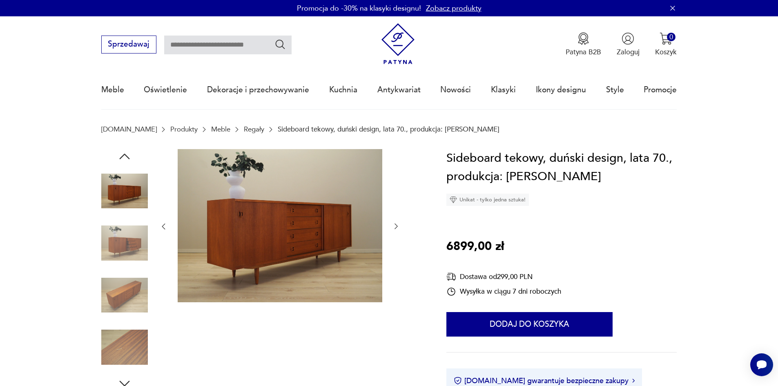
click at [394, 225] on icon "button" at bounding box center [396, 226] width 8 height 8
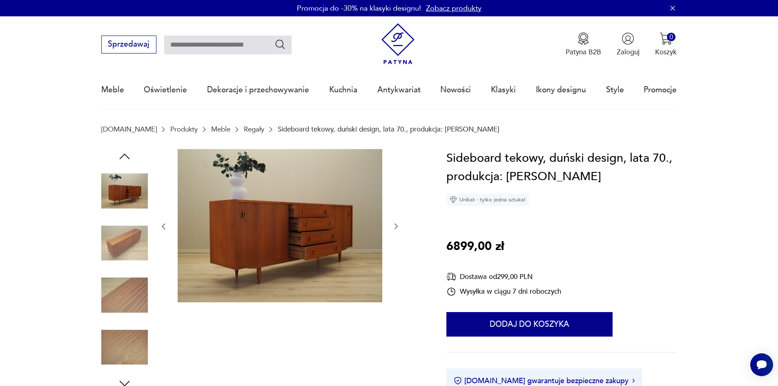
click at [394, 225] on icon "button" at bounding box center [396, 226] width 8 height 8
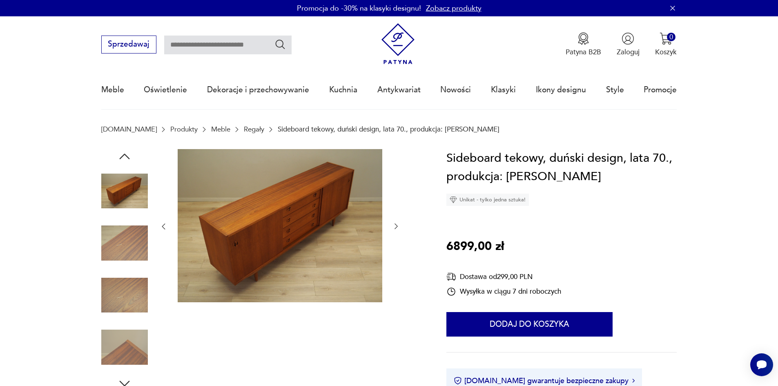
click at [394, 225] on icon "button" at bounding box center [396, 226] width 8 height 8
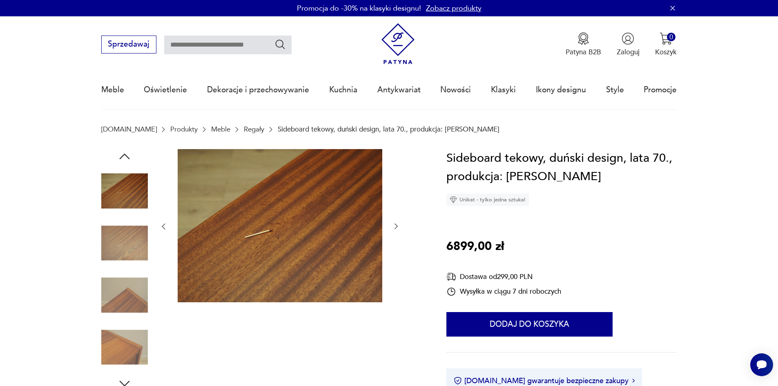
click at [394, 225] on icon "button" at bounding box center [396, 226] width 8 height 8
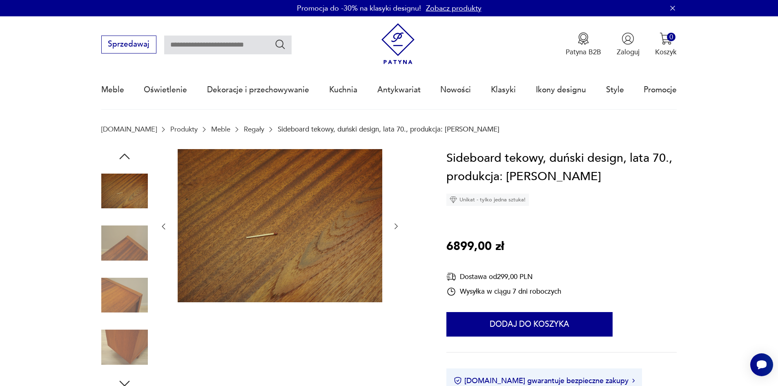
click at [394, 225] on icon "button" at bounding box center [396, 226] width 8 height 8
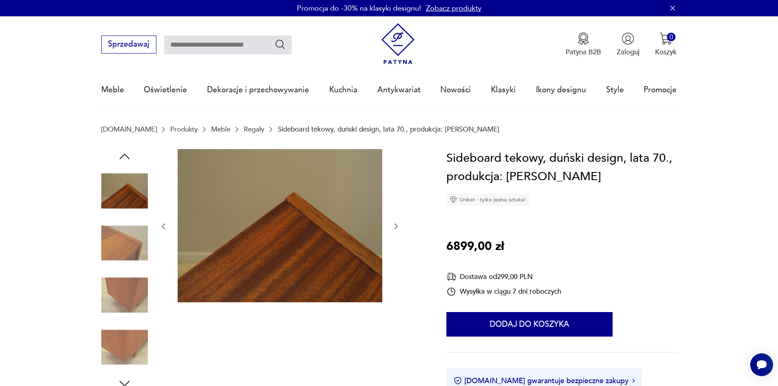
click at [394, 225] on icon "button" at bounding box center [396, 226] width 8 height 8
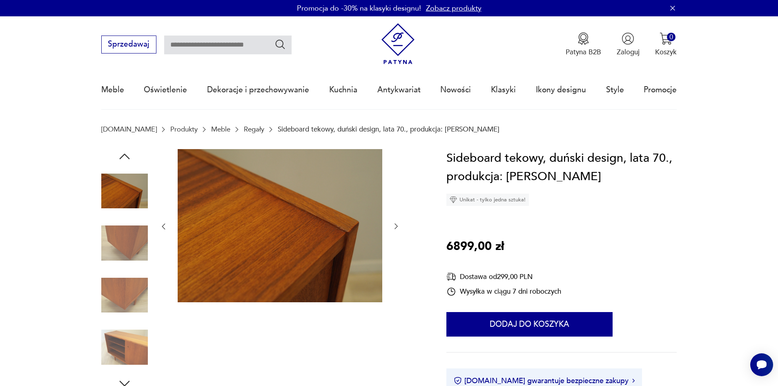
click at [394, 225] on icon "button" at bounding box center [396, 226] width 8 height 8
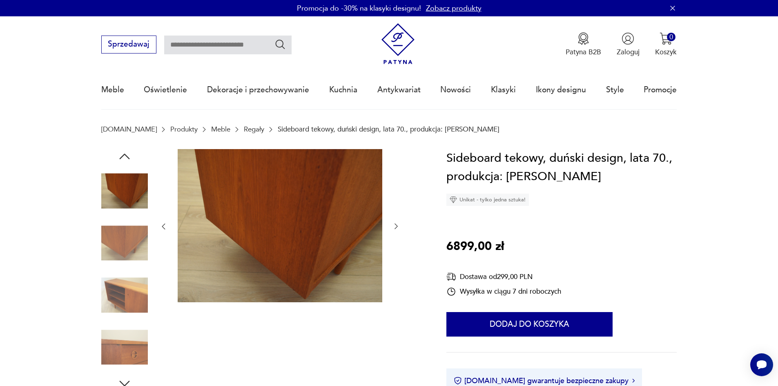
click at [394, 225] on icon "button" at bounding box center [396, 226] width 8 height 8
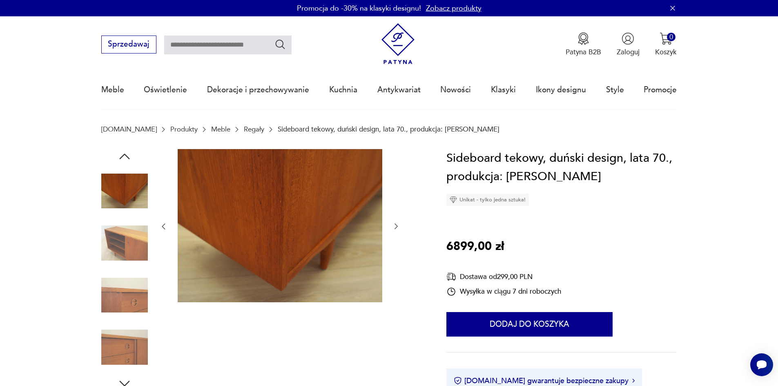
click at [394, 225] on icon "button" at bounding box center [396, 226] width 8 height 8
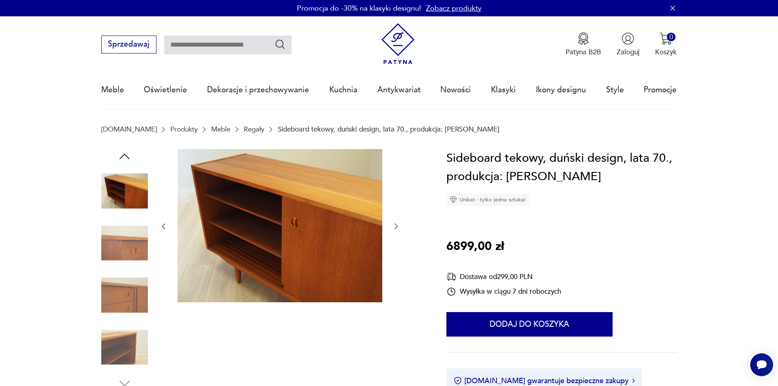
click at [394, 225] on icon "button" at bounding box center [396, 226] width 8 height 8
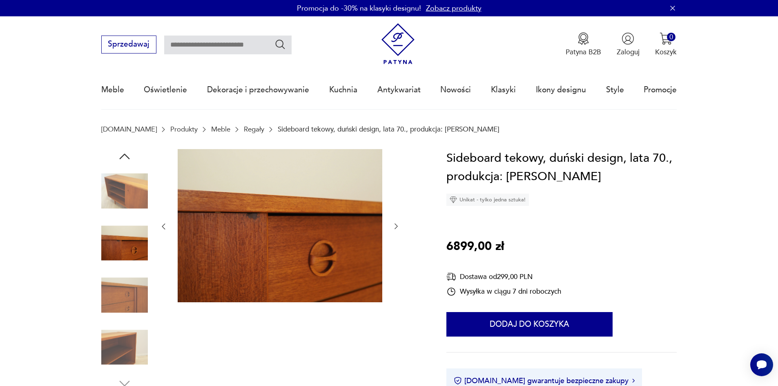
click at [394, 225] on icon "button" at bounding box center [396, 226] width 8 height 8
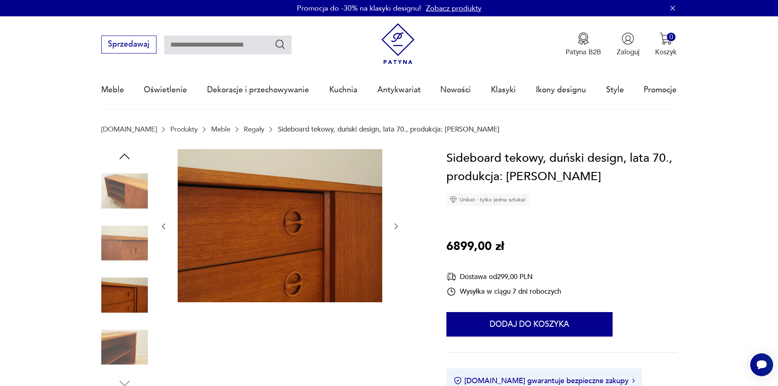
click at [394, 225] on icon "button" at bounding box center [396, 226] width 8 height 8
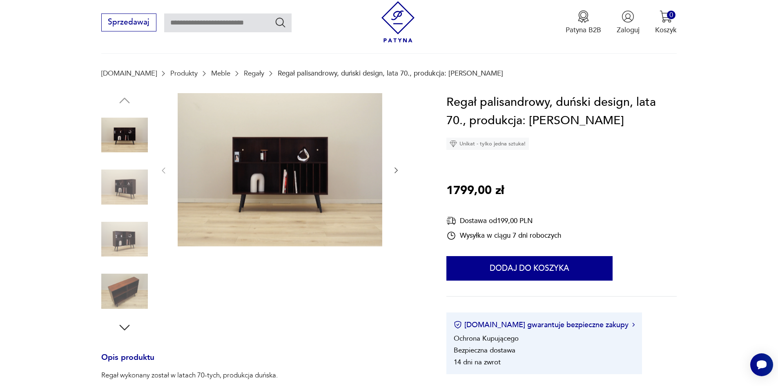
scroll to position [163, 0]
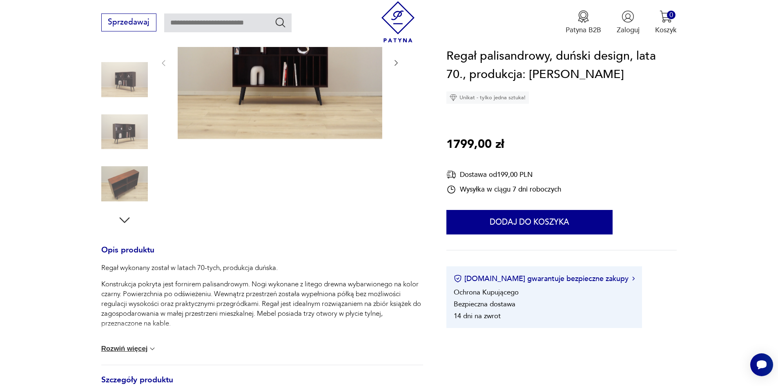
click at [394, 66] on icon "button" at bounding box center [396, 63] width 8 height 8
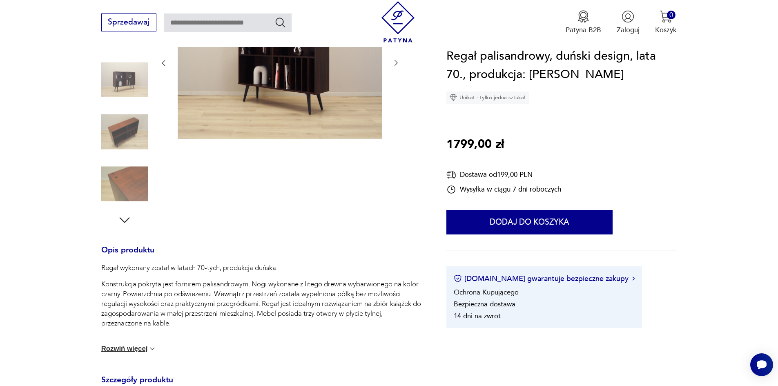
click at [394, 67] on icon "button" at bounding box center [396, 63] width 8 height 8
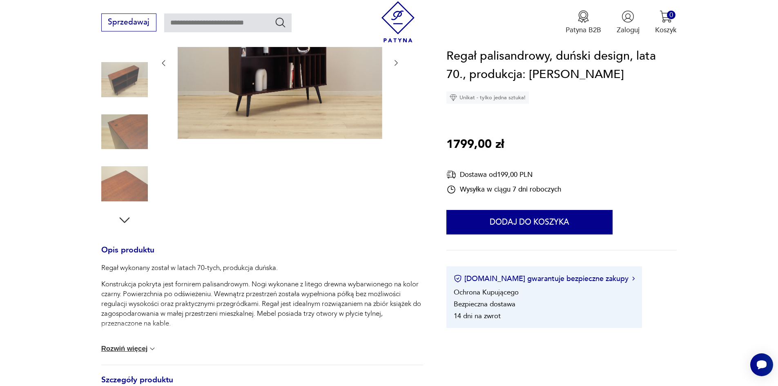
click at [394, 67] on icon "button" at bounding box center [396, 63] width 8 height 8
